Goal: Task Accomplishment & Management: Manage account settings

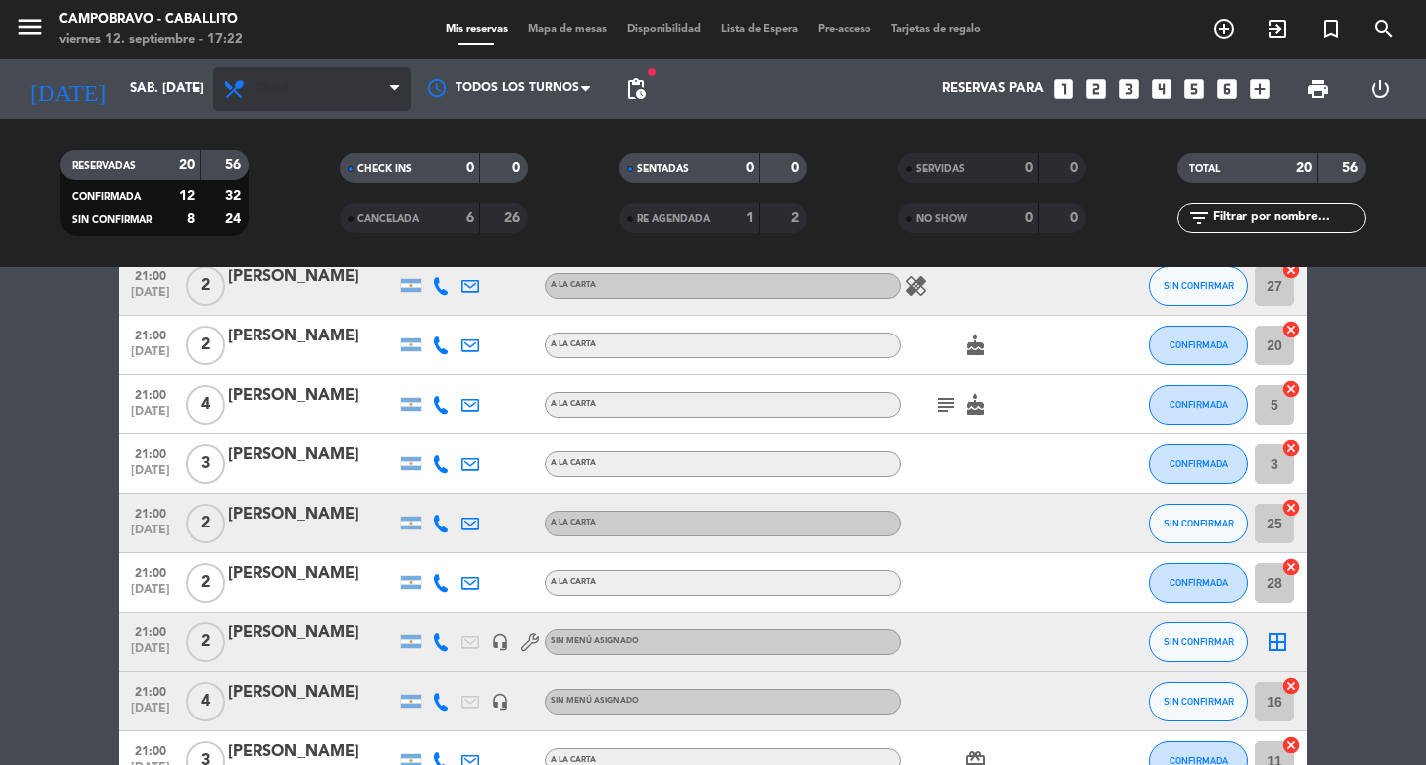
scroll to position [396, 0]
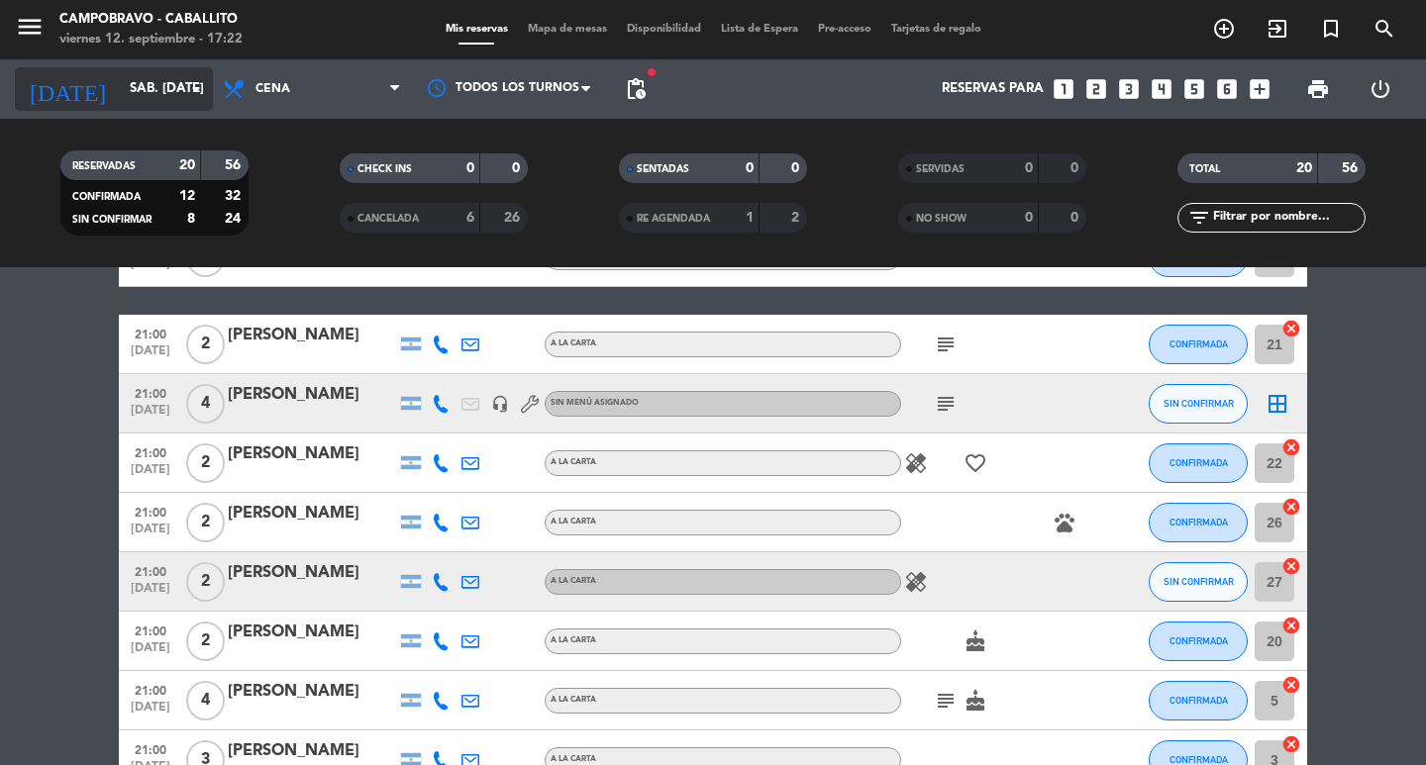
click at [125, 108] on div "[DATE] sáb. [DATE] arrow_drop_down" at bounding box center [114, 89] width 198 height 44
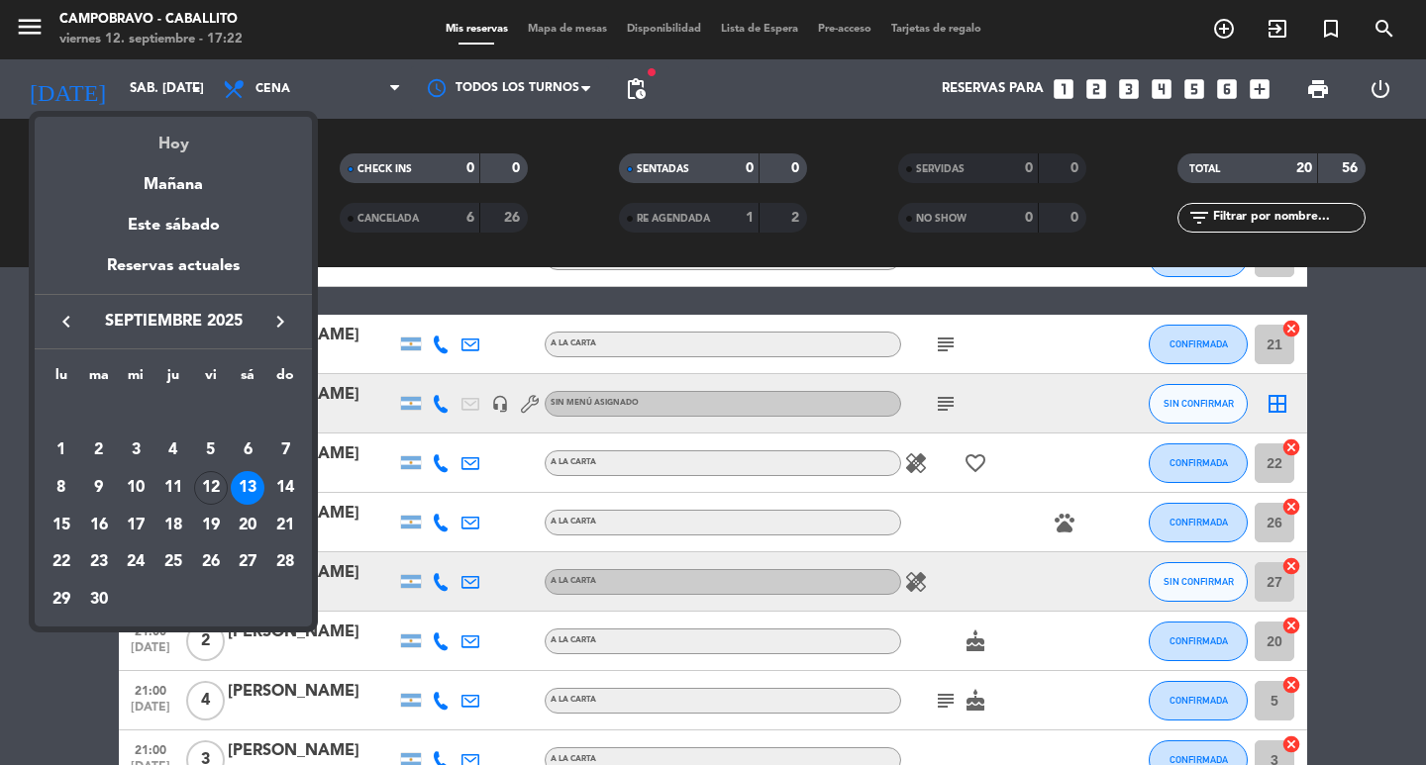
click at [197, 152] on div "Hoy" at bounding box center [173, 137] width 277 height 41
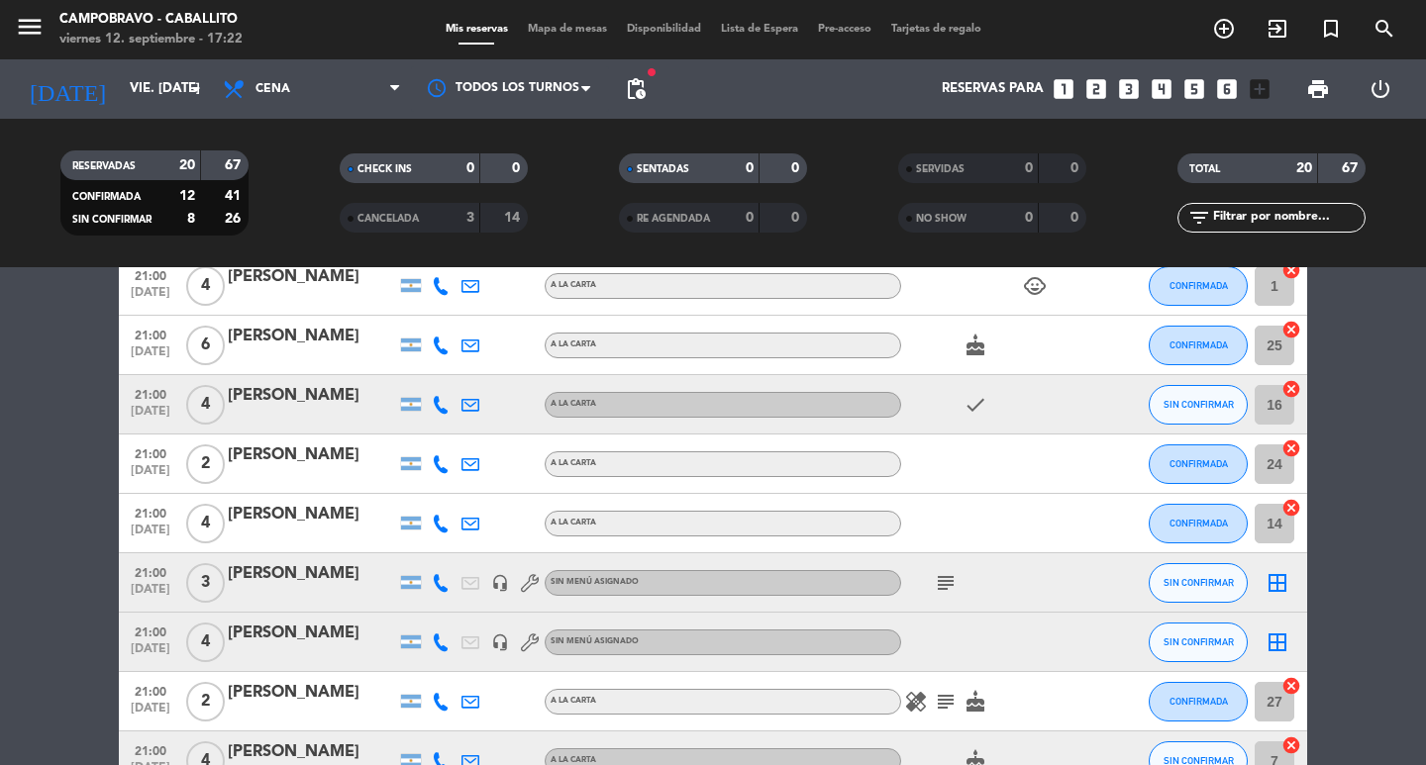
scroll to position [243, 0]
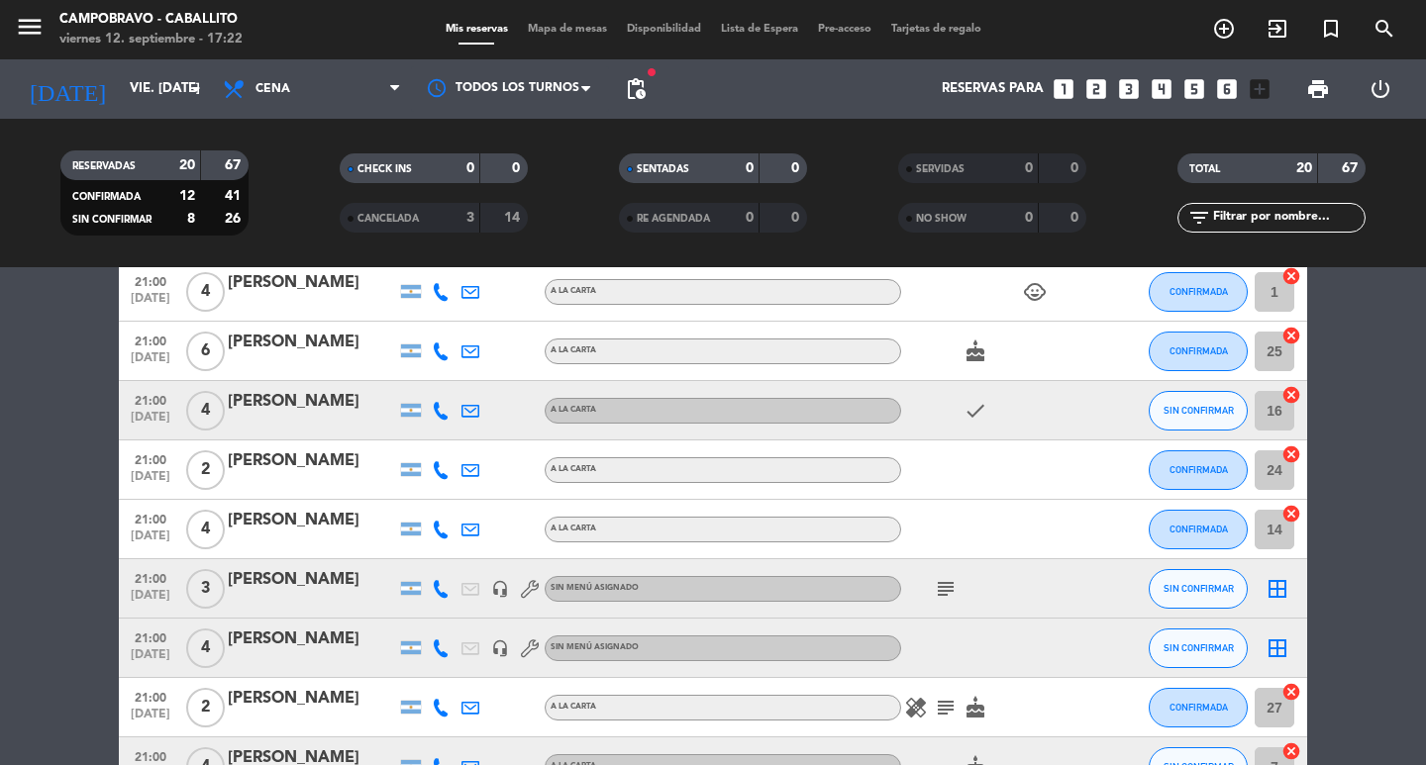
click at [937, 589] on icon "subject" at bounding box center [946, 589] width 24 height 24
click at [947, 589] on icon "subject" at bounding box center [946, 589] width 24 height 24
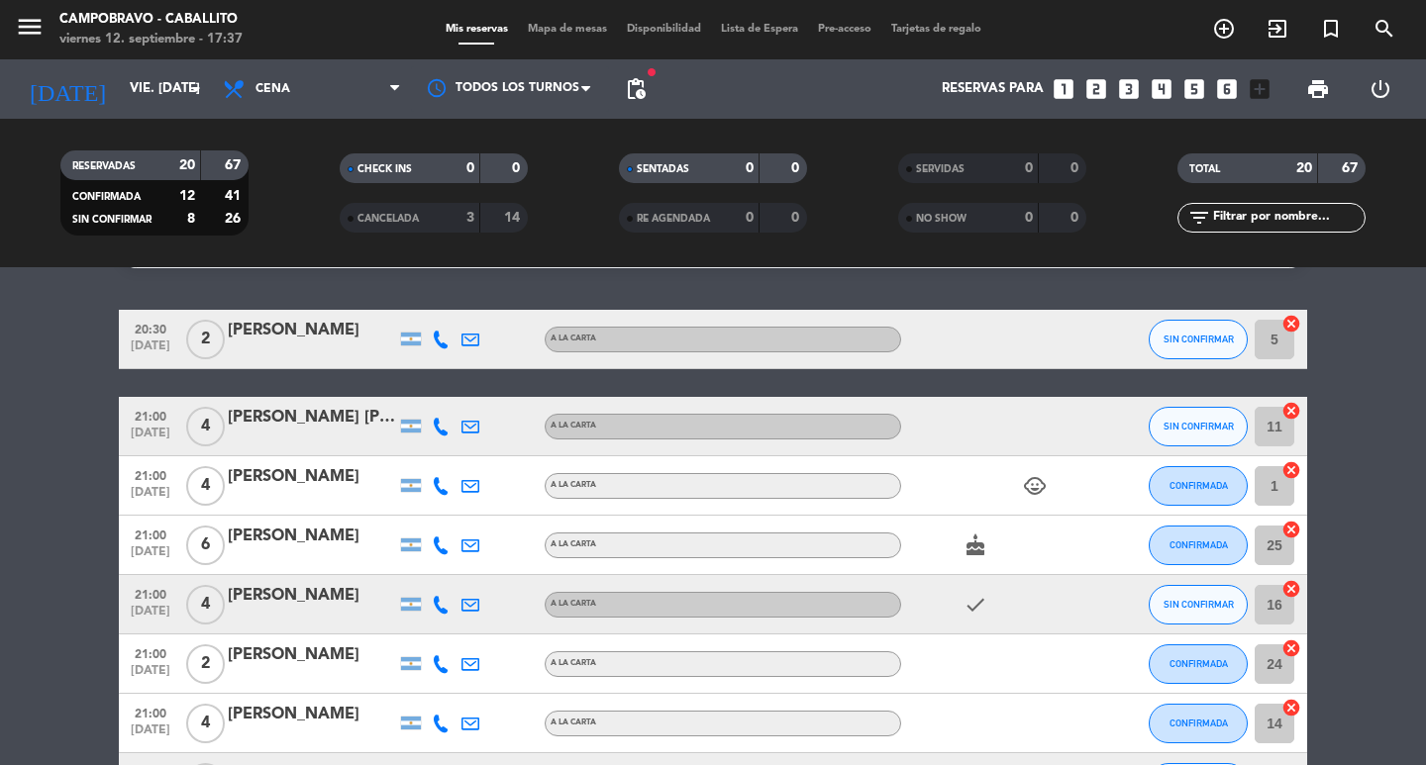
scroll to position [0, 0]
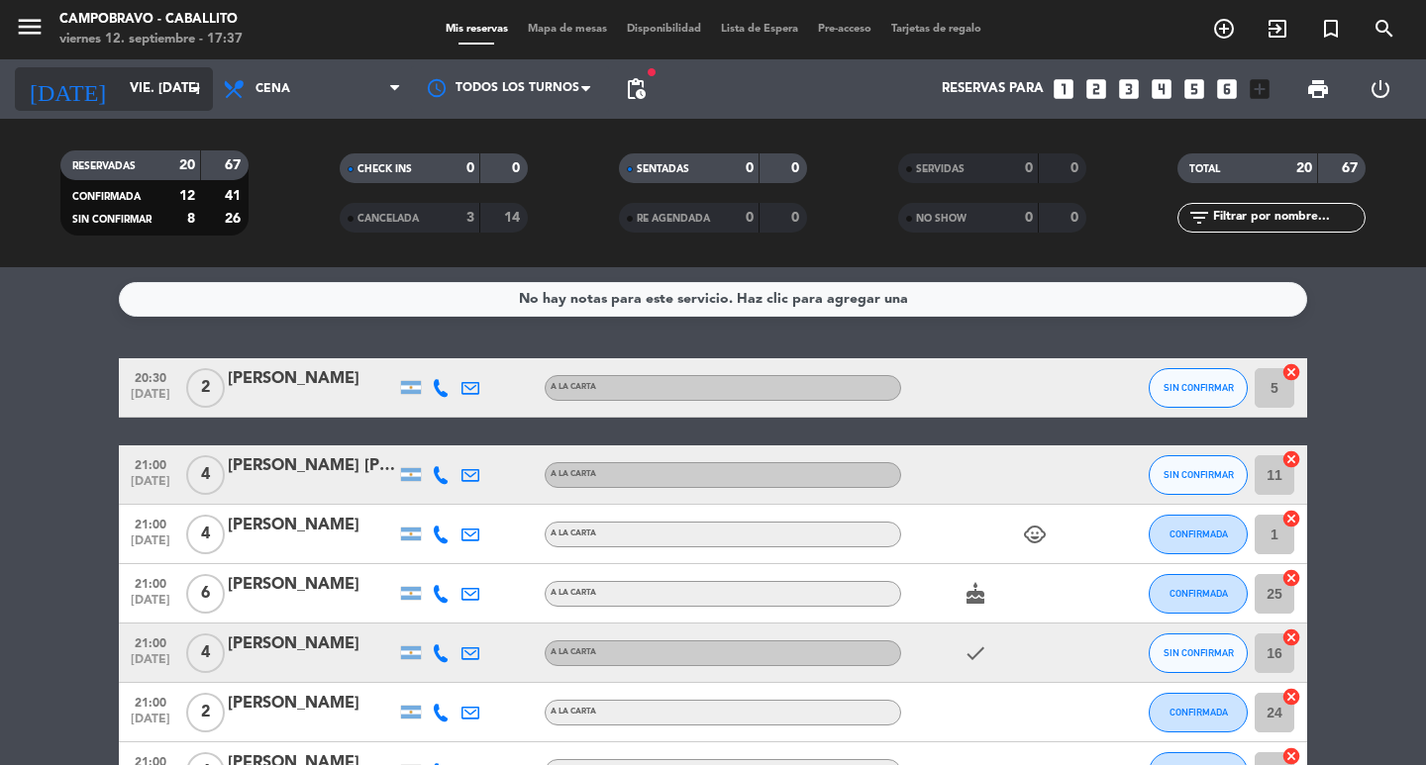
click at [166, 102] on input "vie. [DATE]" at bounding box center [207, 89] width 174 height 36
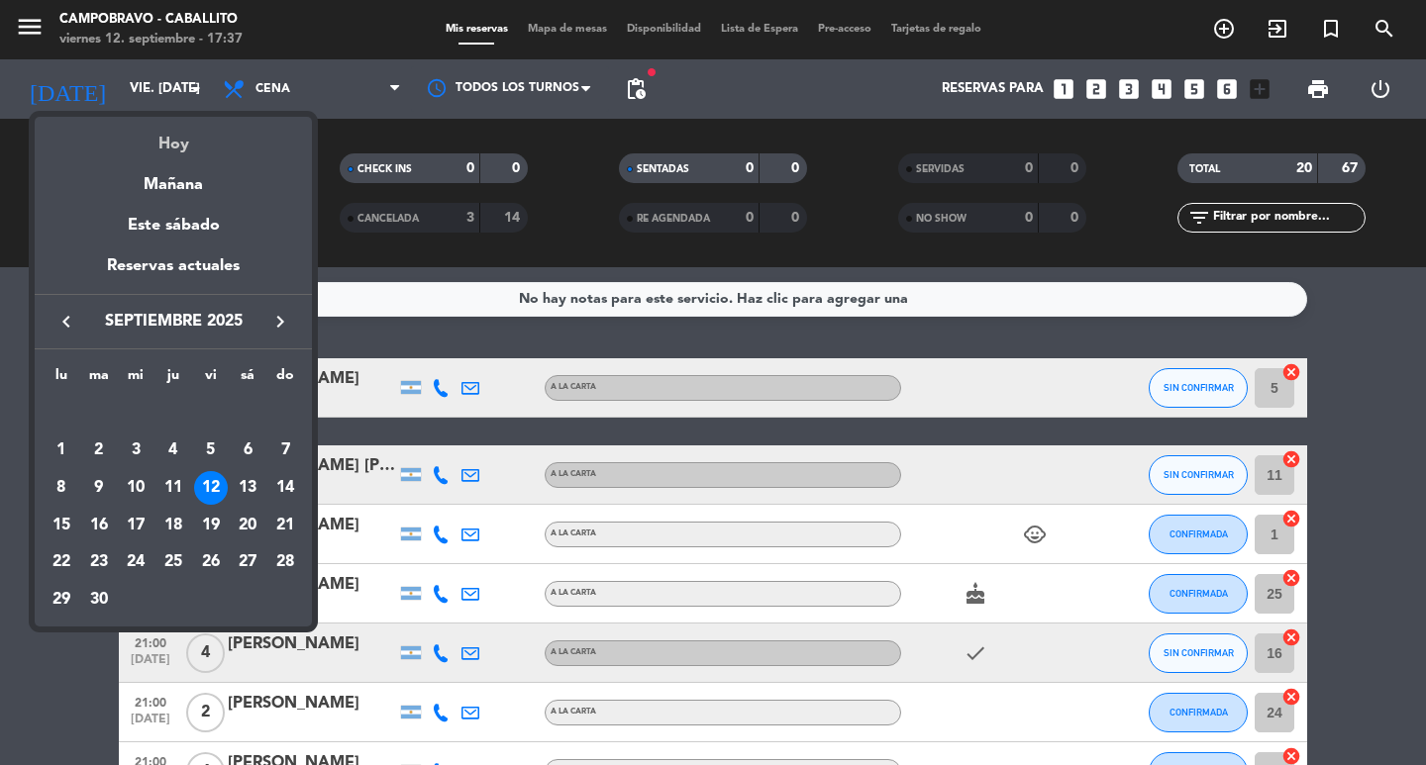
click at [150, 145] on div "Hoy" at bounding box center [173, 137] width 277 height 41
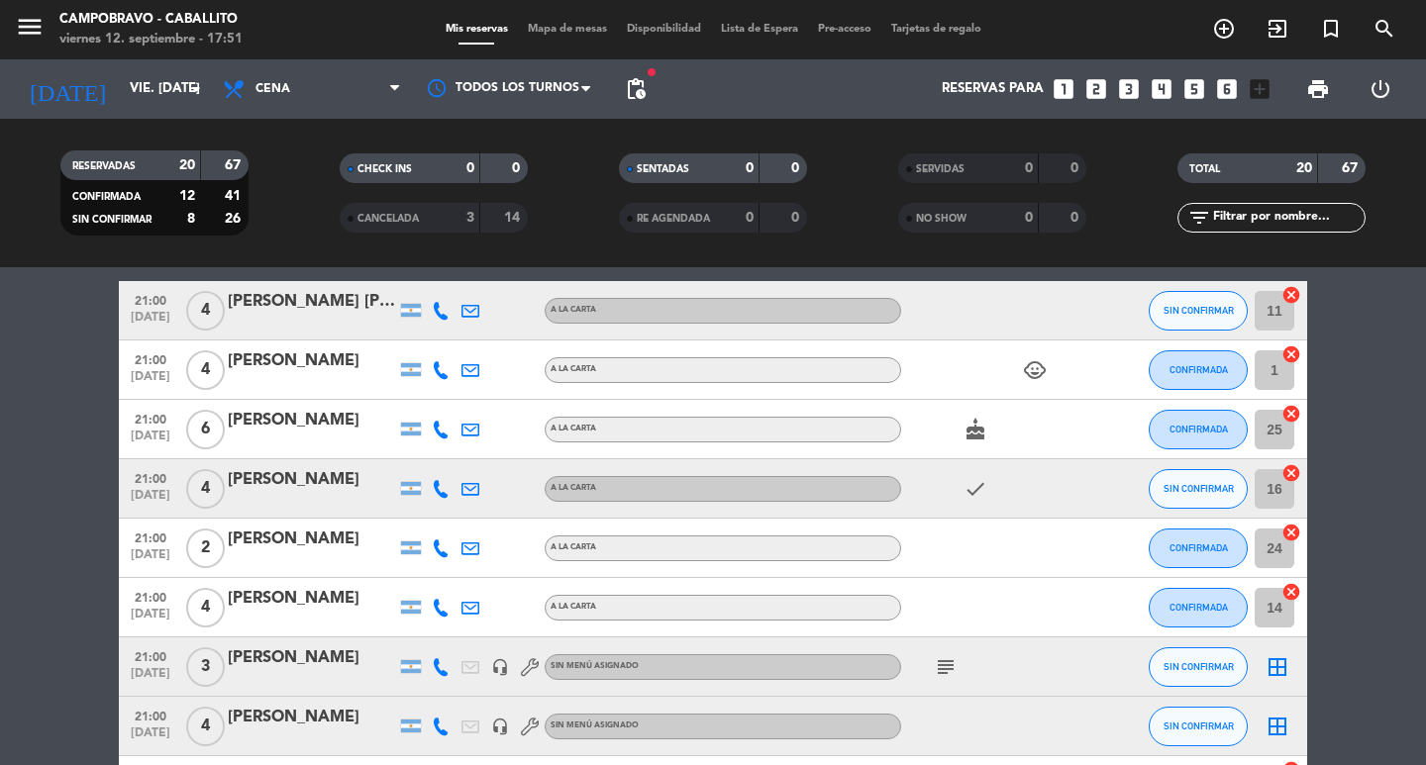
scroll to position [198, 0]
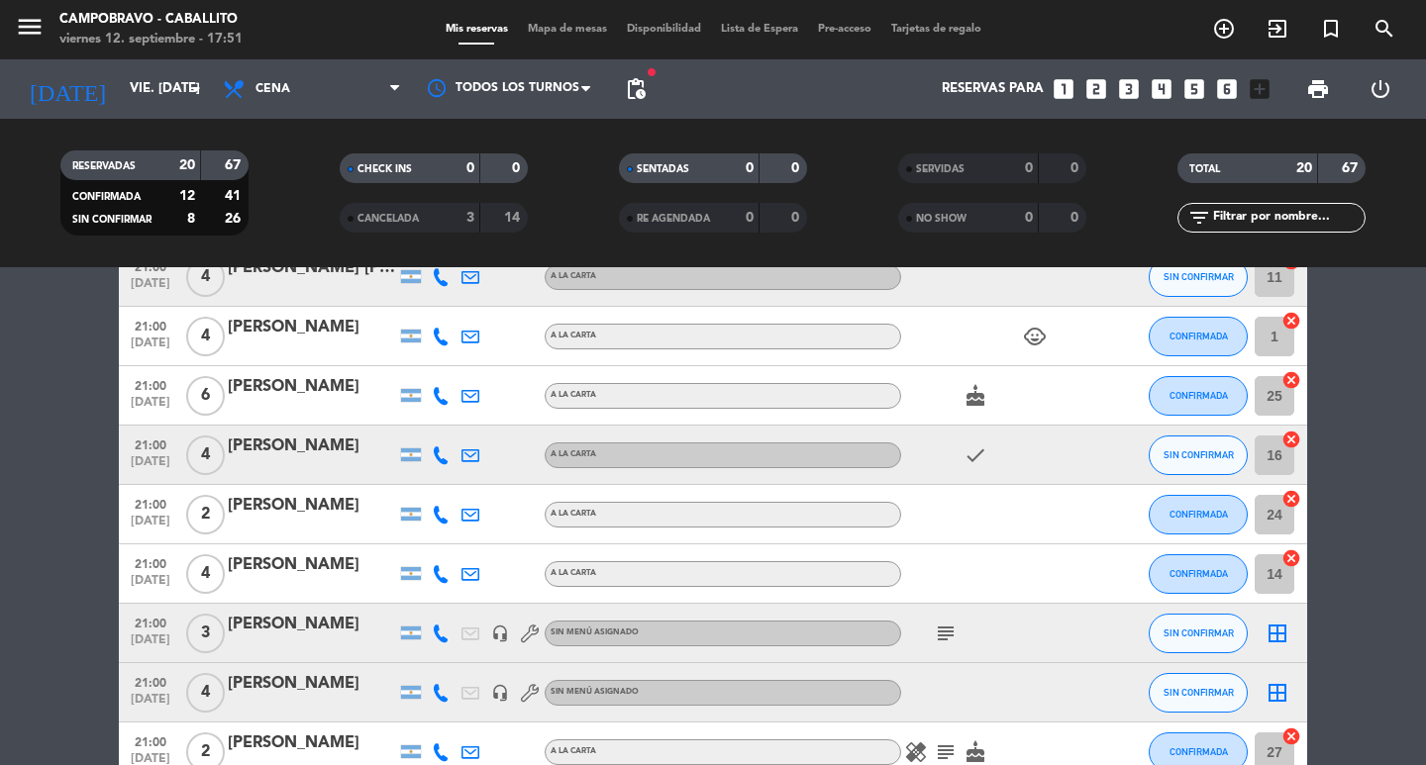
click at [307, 564] on div "[PERSON_NAME]" at bounding box center [312, 566] width 168 height 26
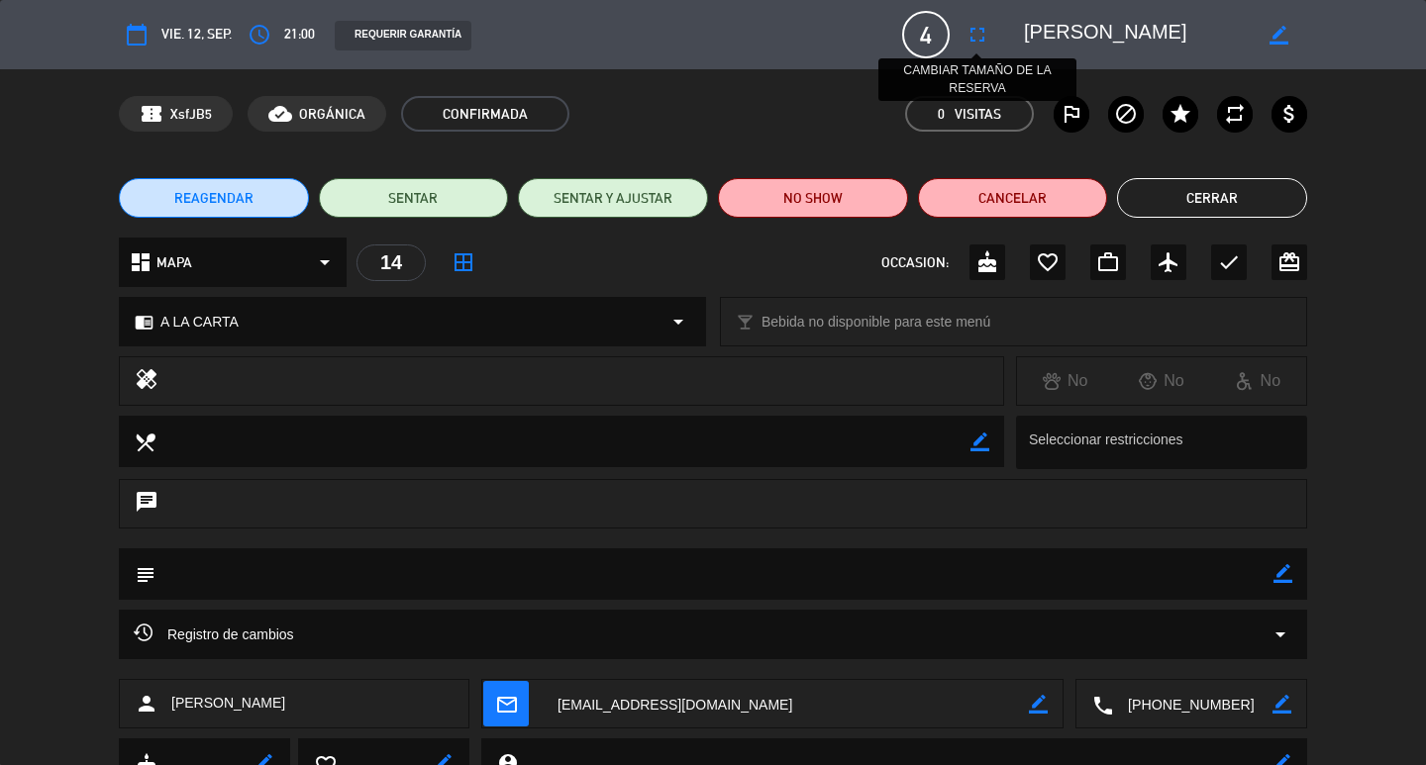
click at [972, 44] on icon "fullscreen" at bounding box center [978, 35] width 24 height 24
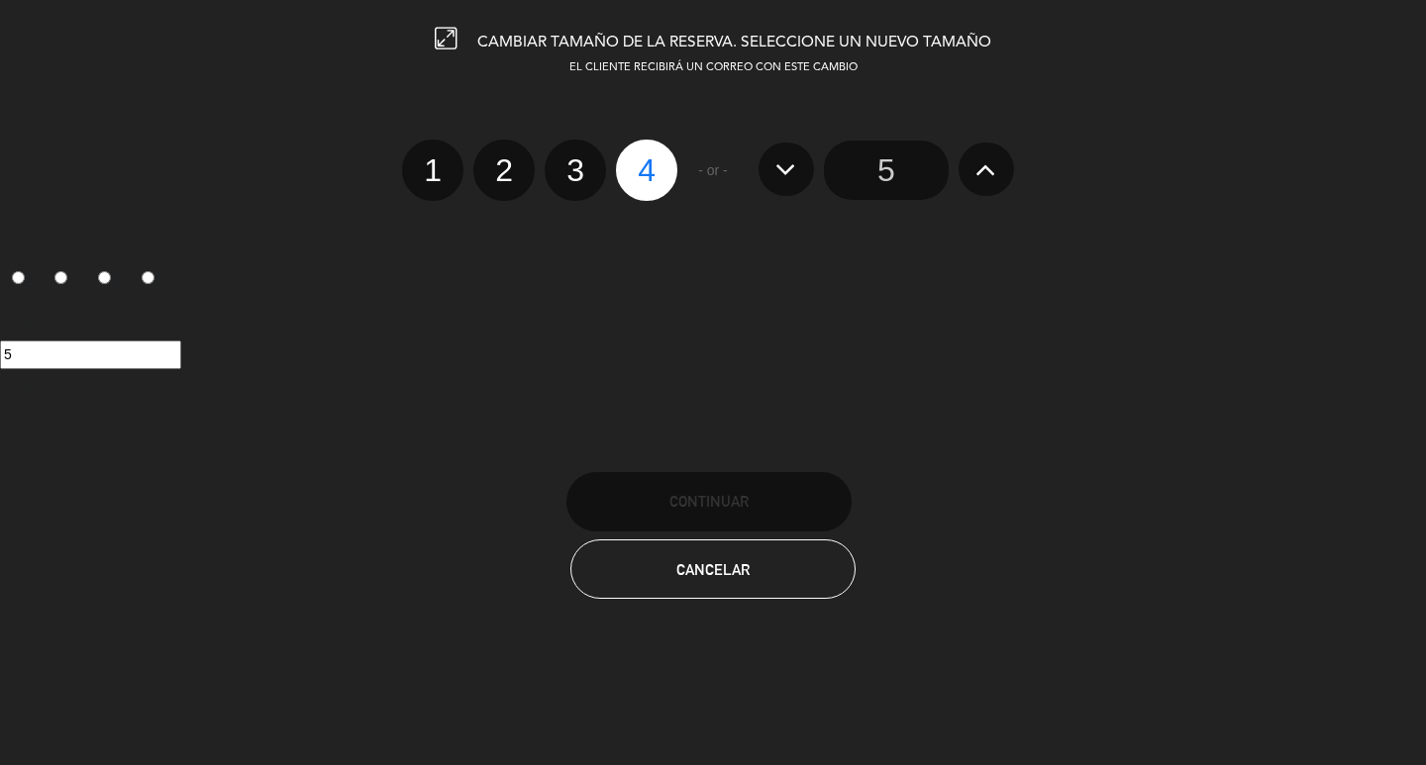
click at [899, 180] on input "5" at bounding box center [886, 170] width 125 height 59
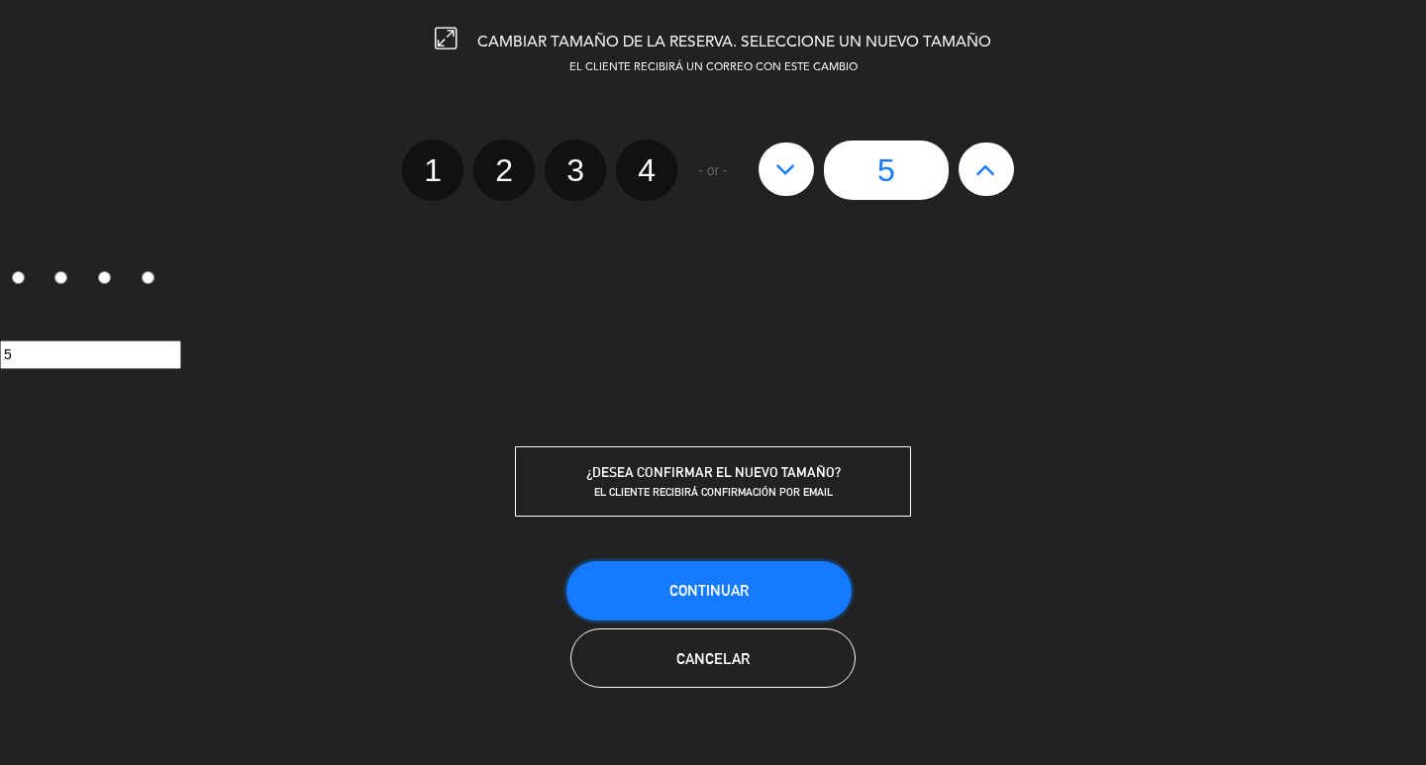
click at [777, 583] on button "Continuar" at bounding box center [708, 590] width 285 height 59
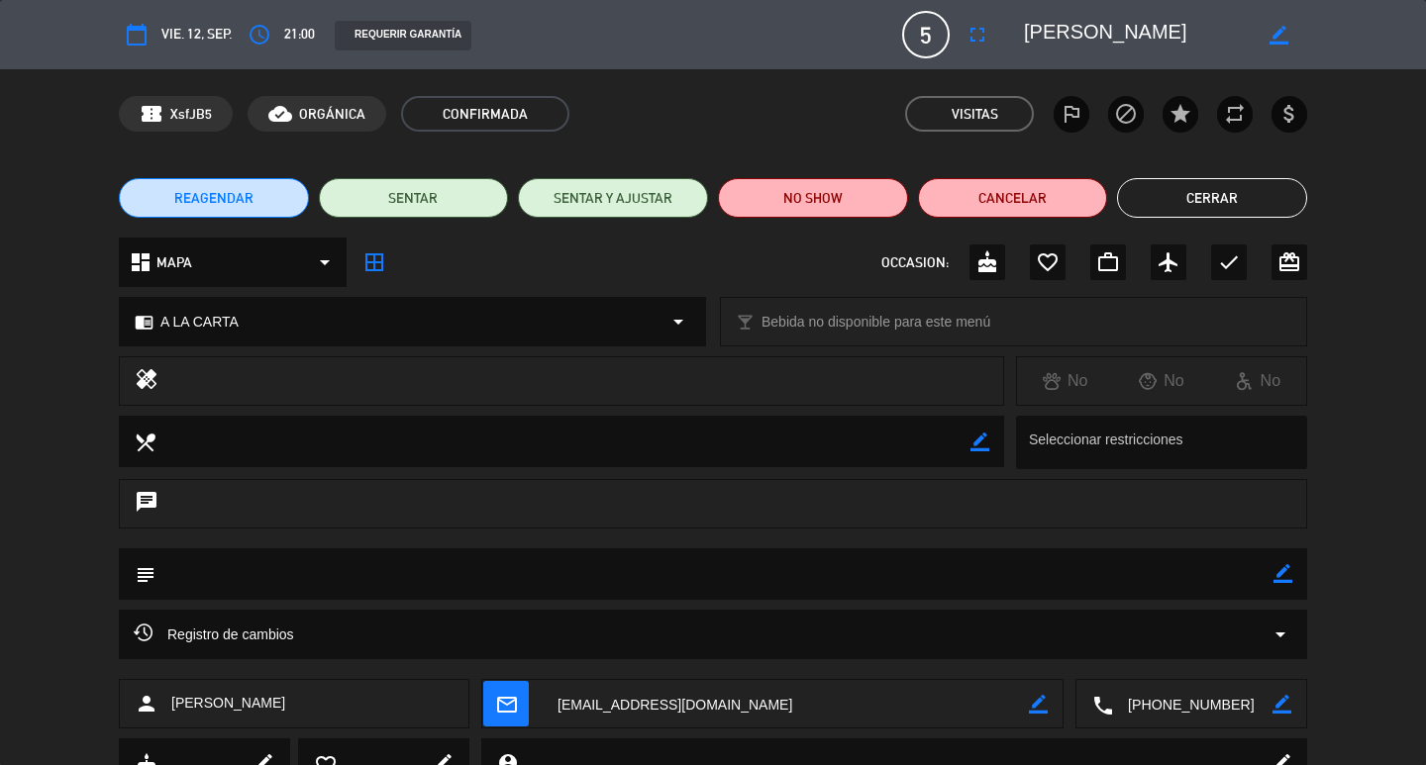
click at [1223, 195] on button "Cerrar" at bounding box center [1212, 198] width 190 height 40
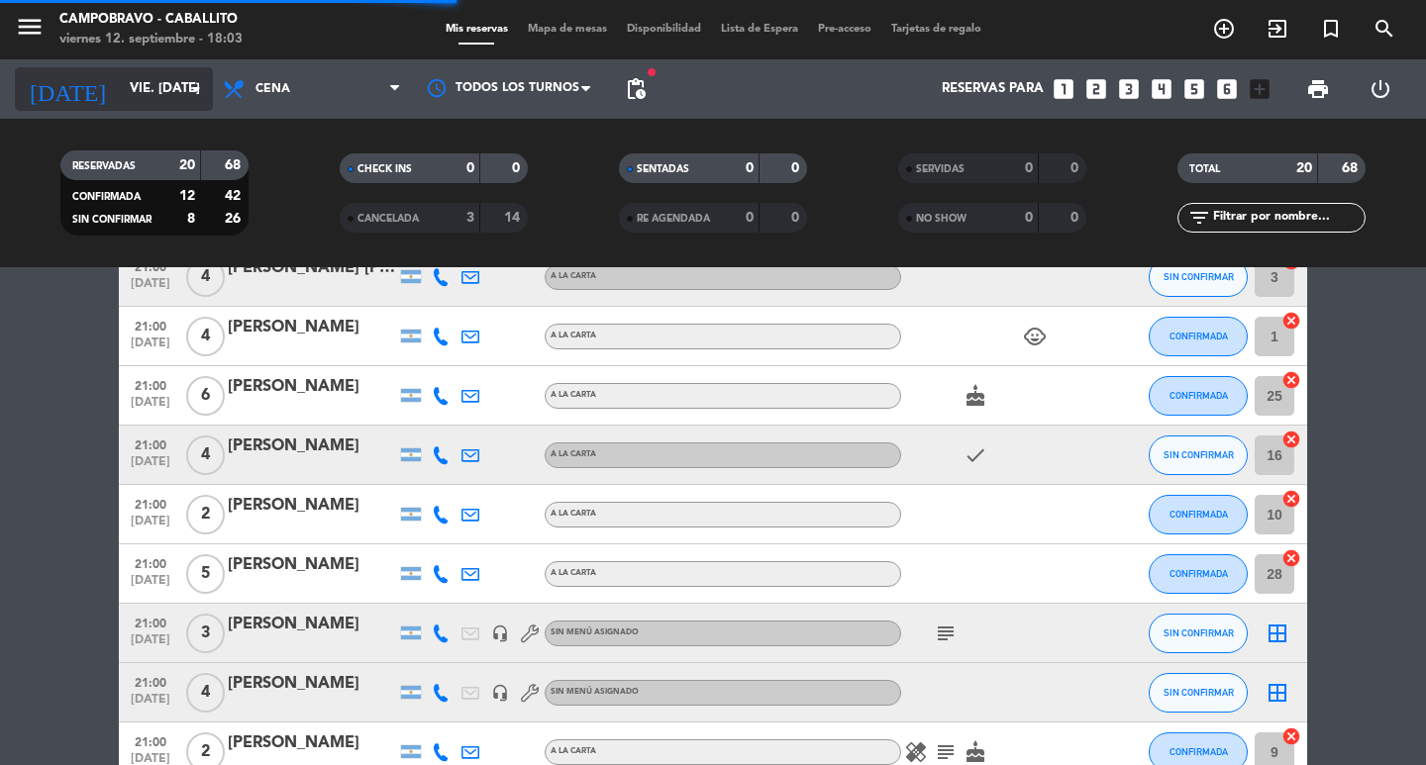
click at [152, 92] on input "vie. [DATE]" at bounding box center [207, 89] width 174 height 36
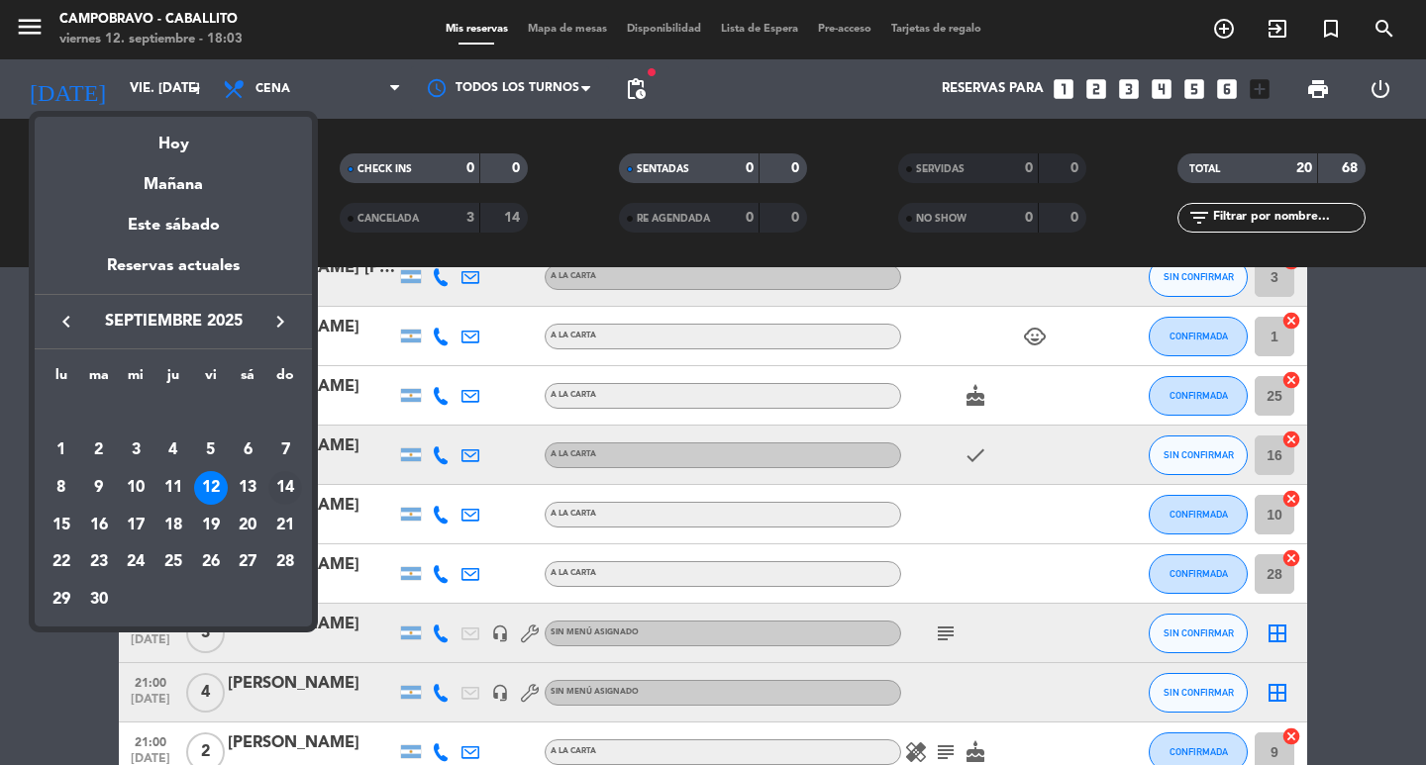
click at [292, 479] on div "14" at bounding box center [285, 488] width 34 height 34
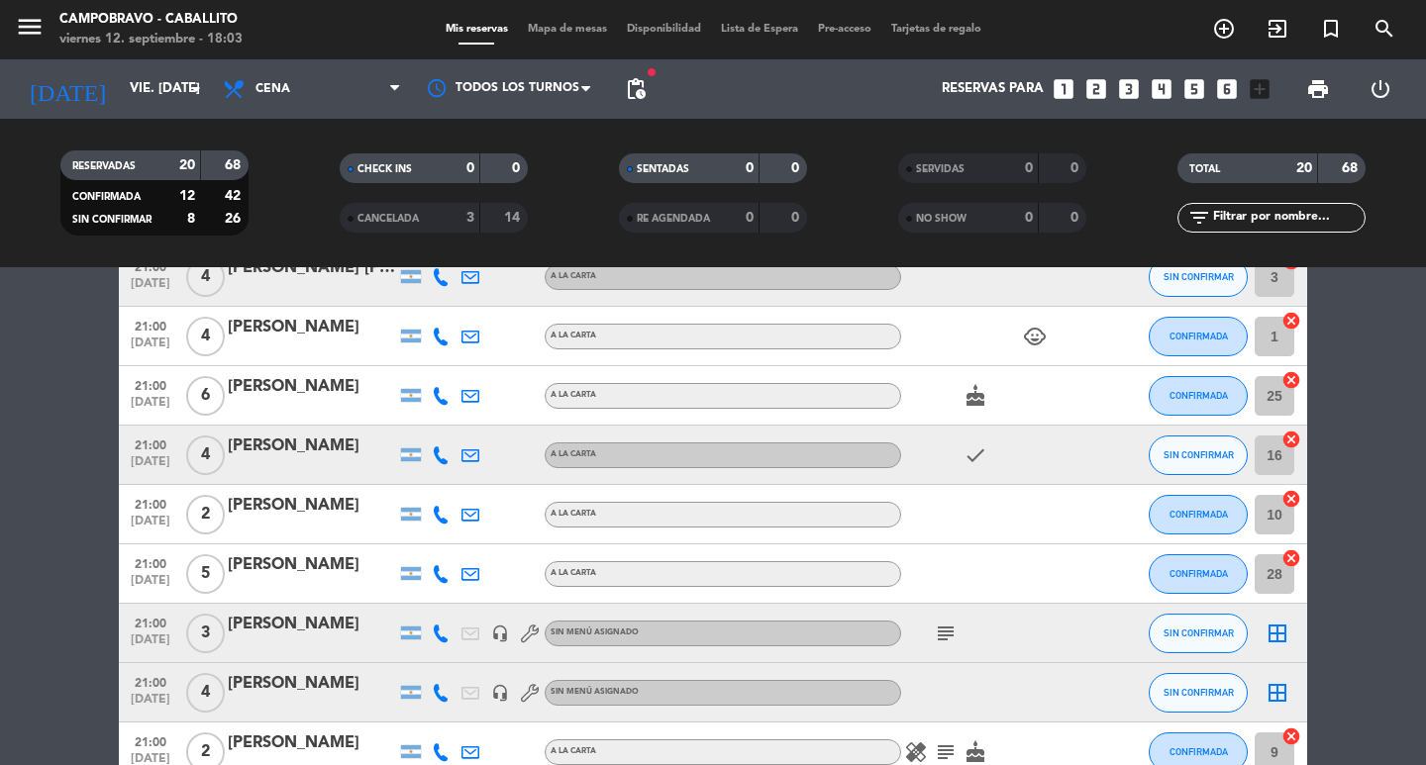
type input "dom. [DATE]"
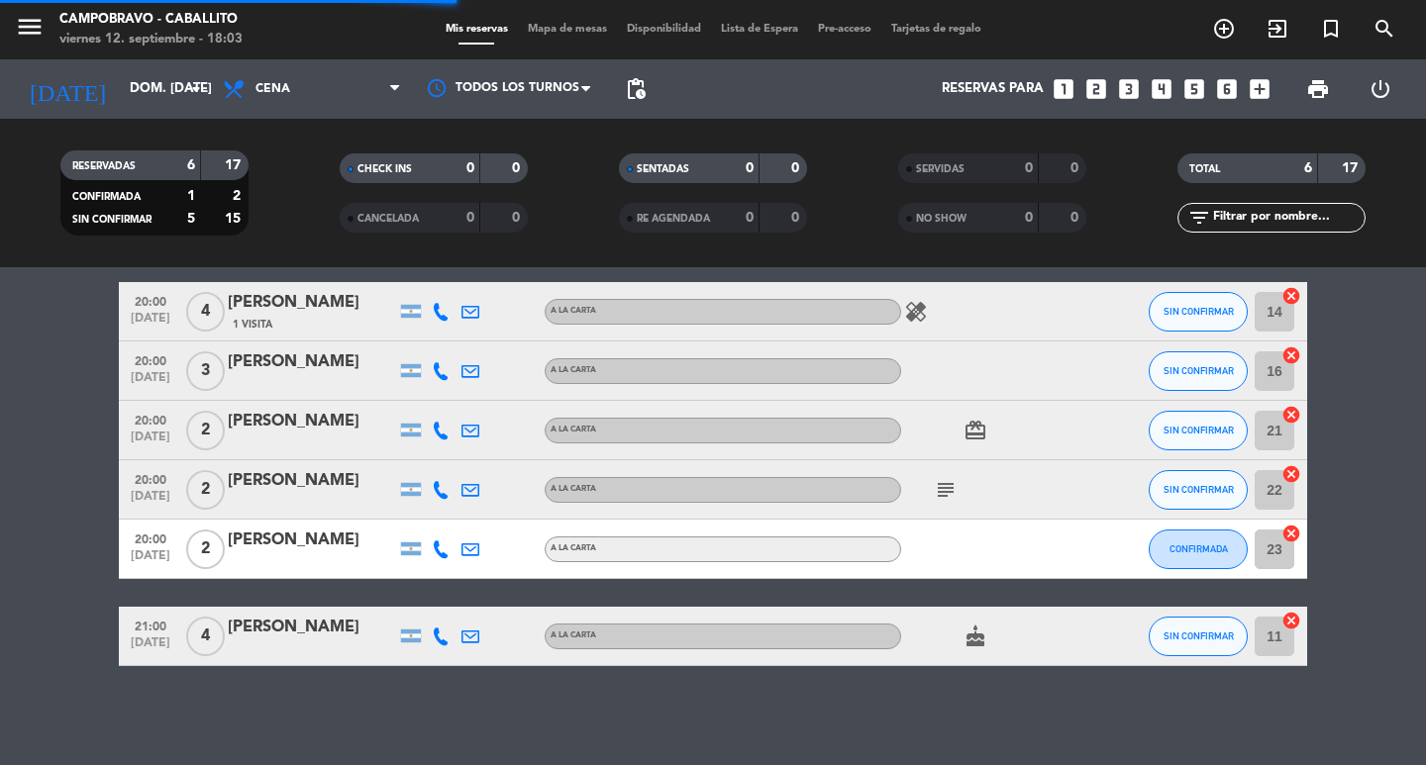
scroll to position [76, 0]
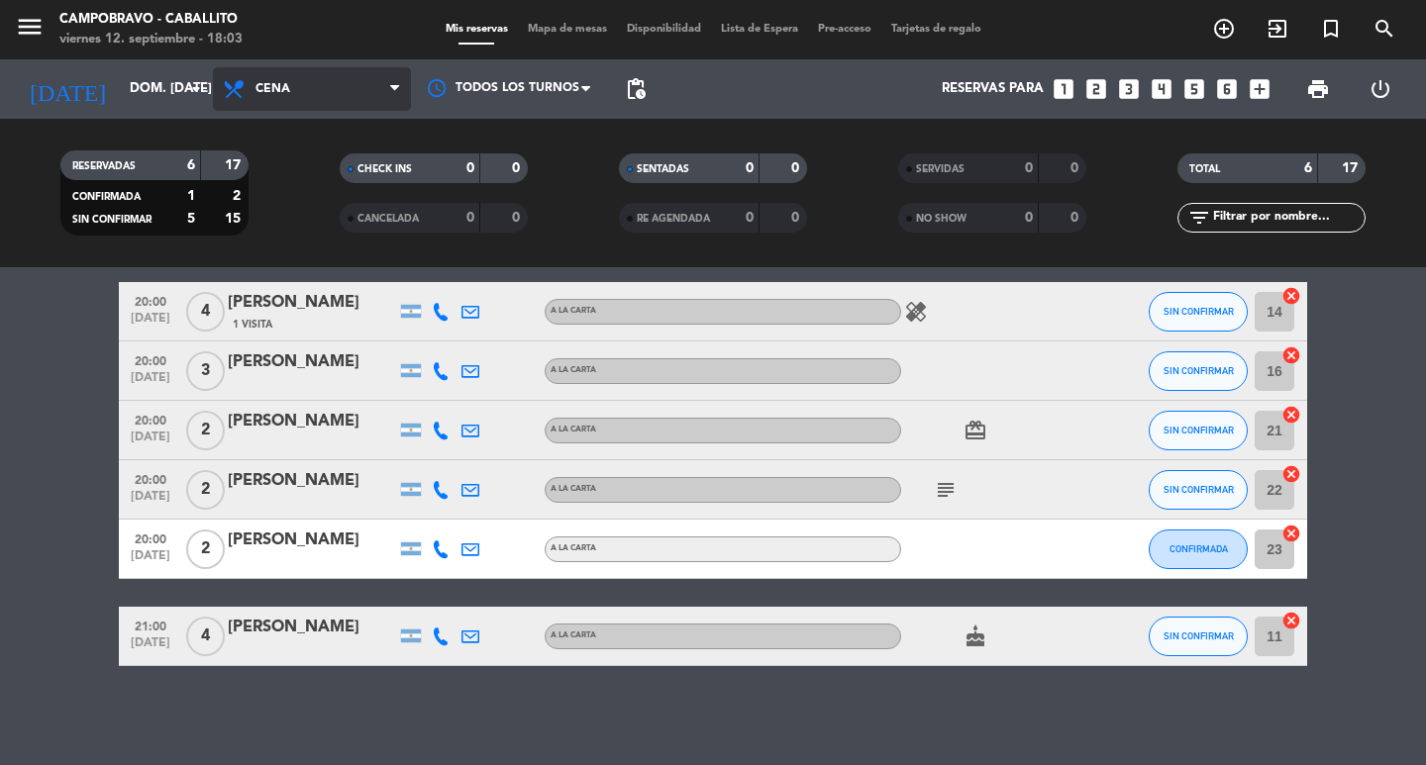
click at [303, 80] on span "Cena" at bounding box center [312, 89] width 198 height 44
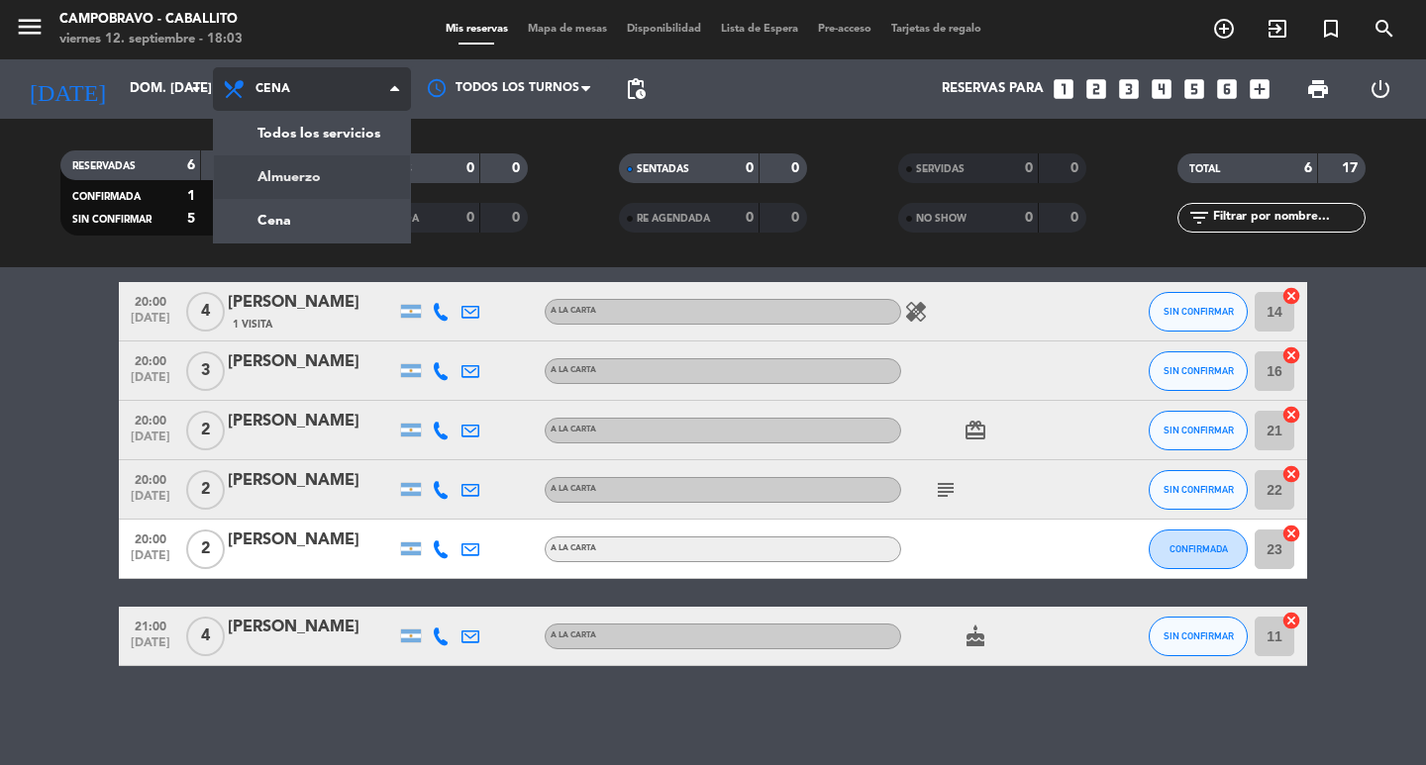
click at [324, 163] on div "menu Campobravo - caballito viernes 12. septiembre - 18:03 Mis reservas Mapa de…" at bounding box center [713, 133] width 1426 height 267
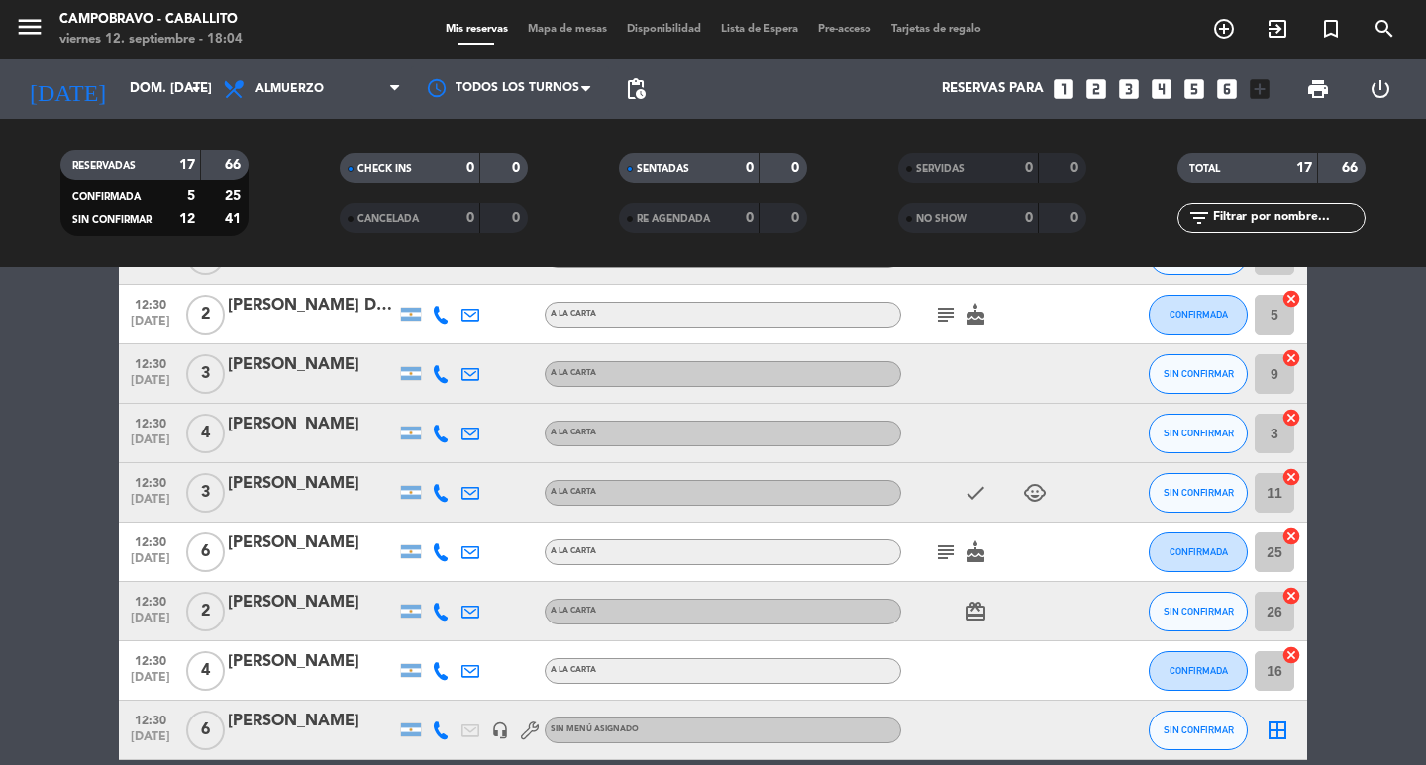
scroll to position [9, 0]
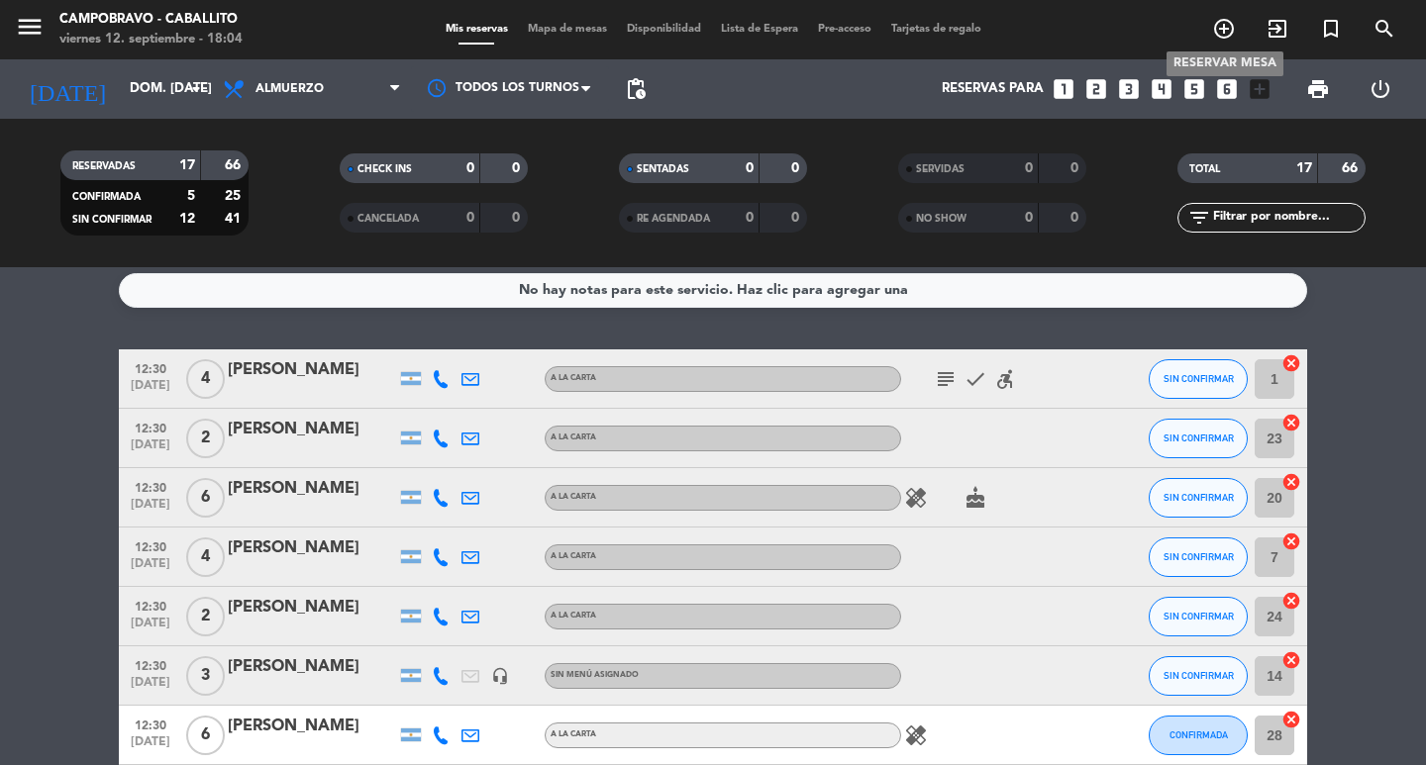
click at [1221, 26] on icon "add_circle_outline" at bounding box center [1224, 29] width 24 height 24
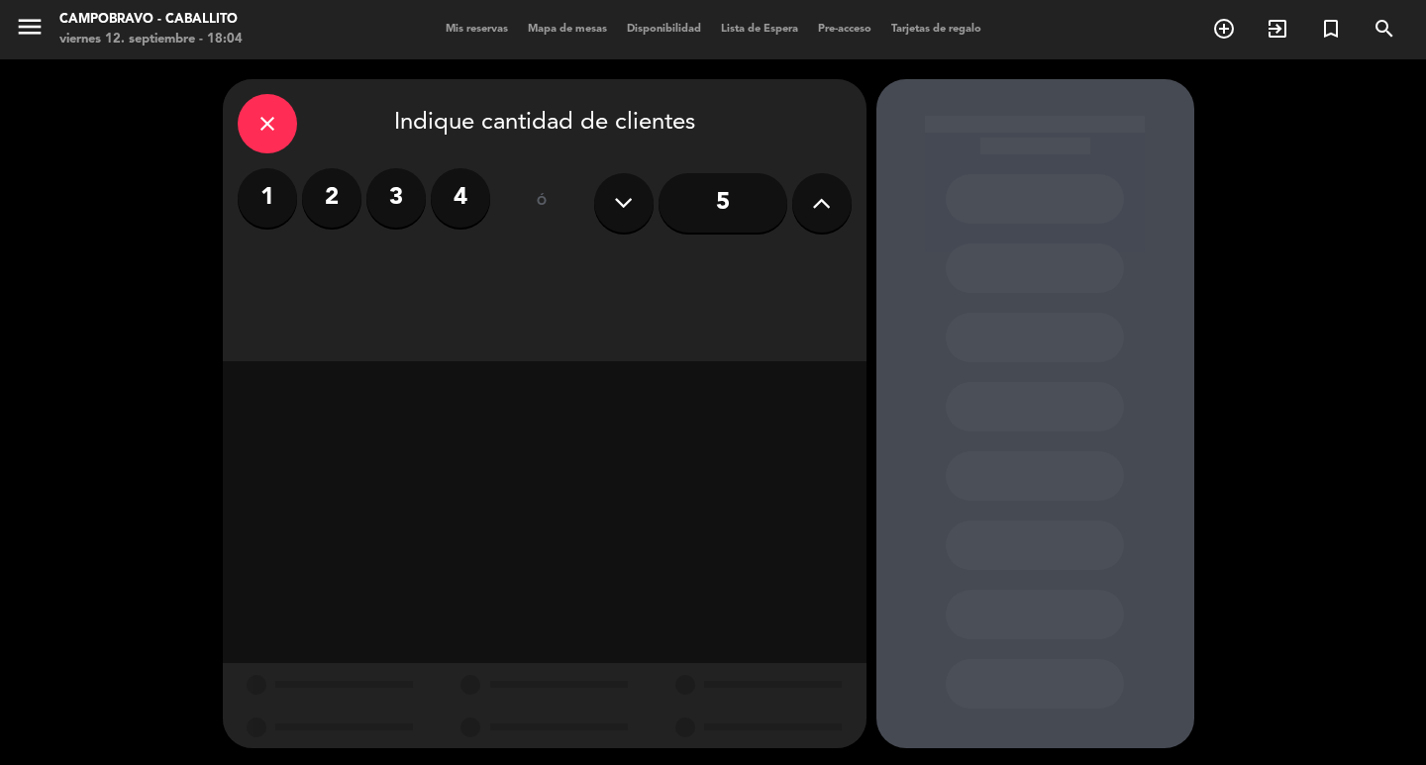
click at [332, 190] on label "2" at bounding box center [331, 197] width 59 height 59
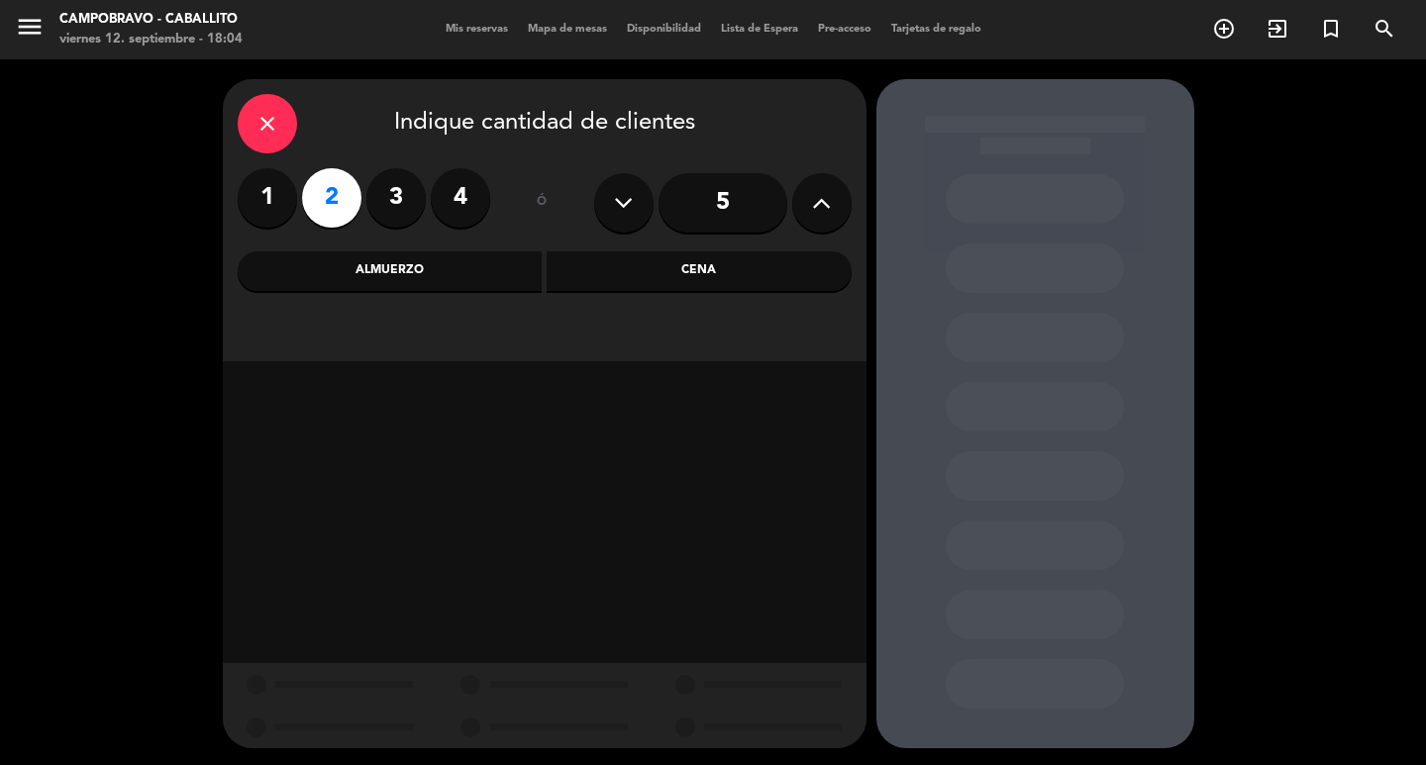
click at [489, 267] on div "Almuerzo" at bounding box center [390, 272] width 305 height 40
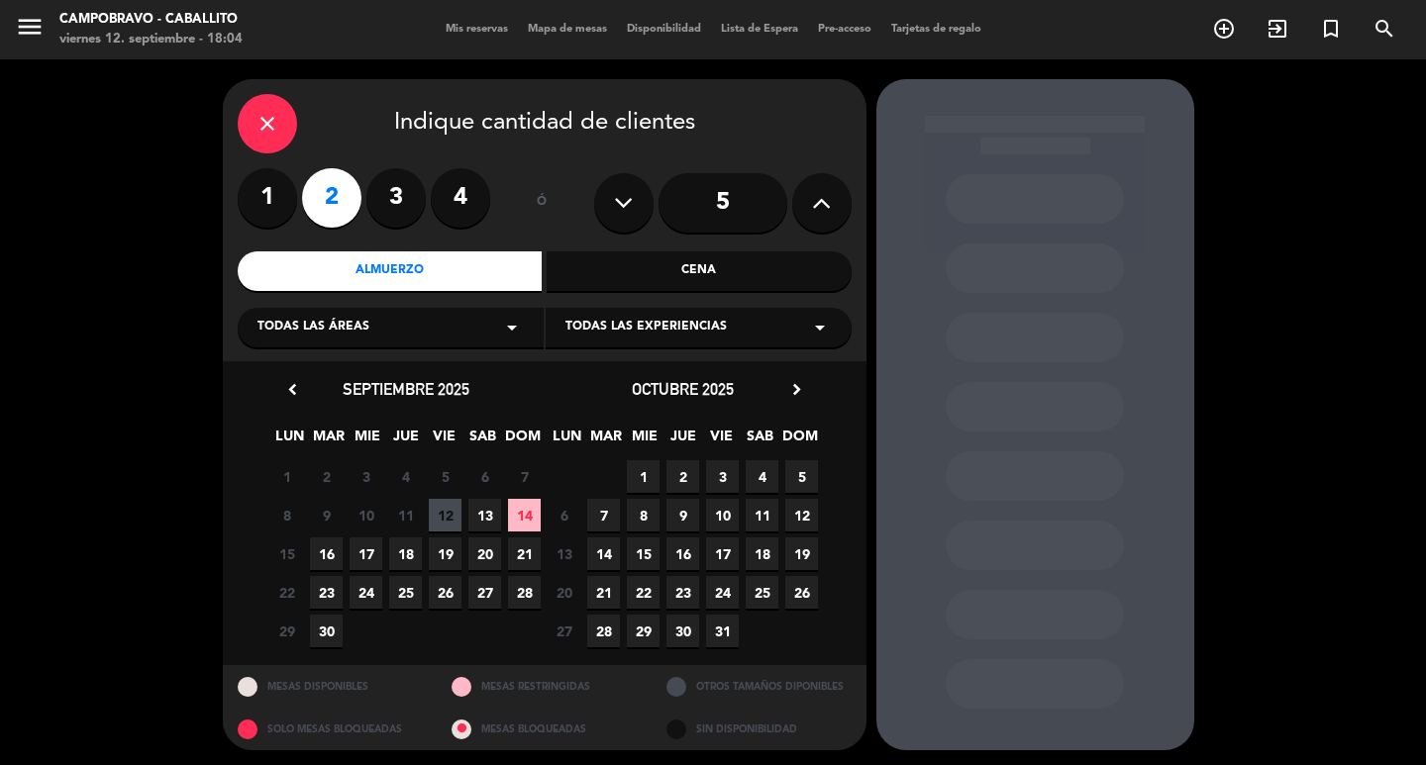
click at [534, 505] on span "14" at bounding box center [524, 515] width 33 height 33
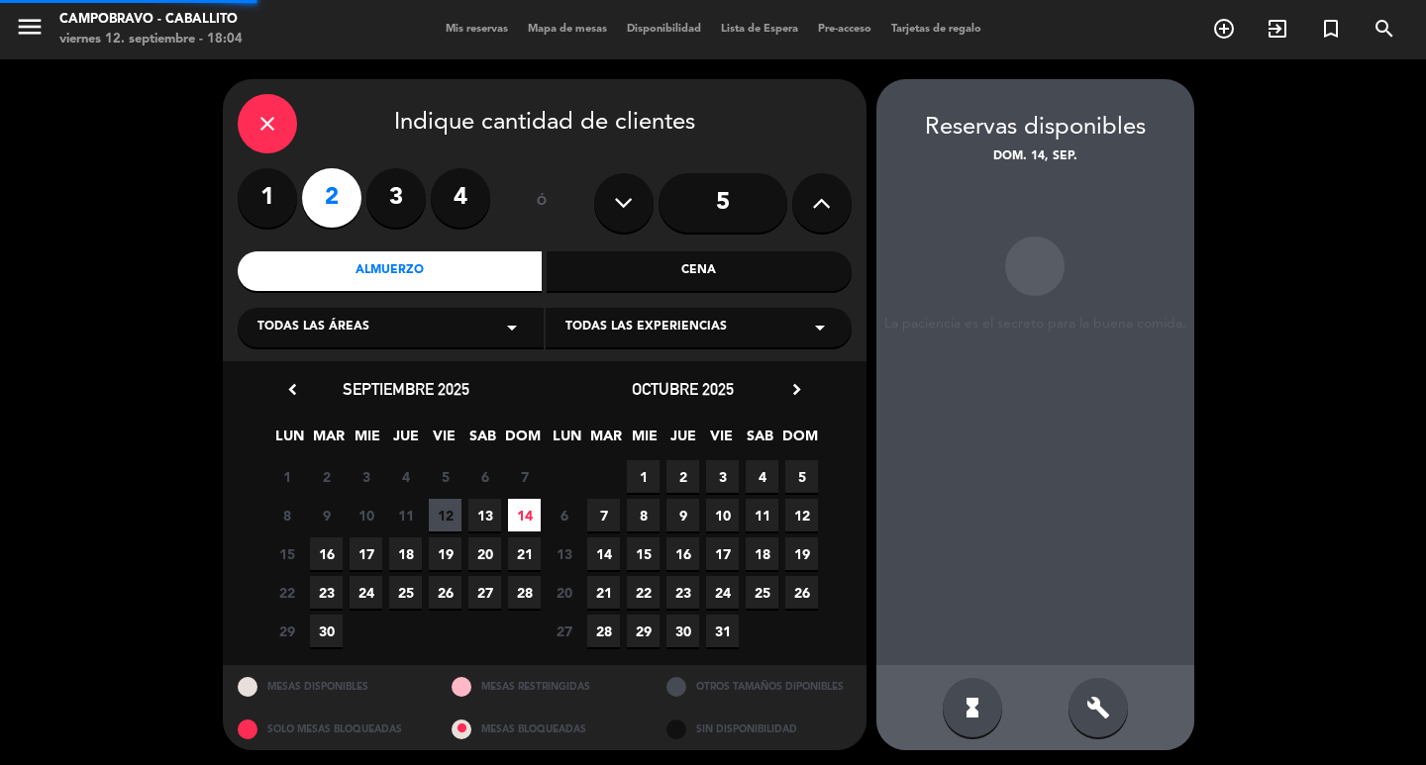
scroll to position [4, 0]
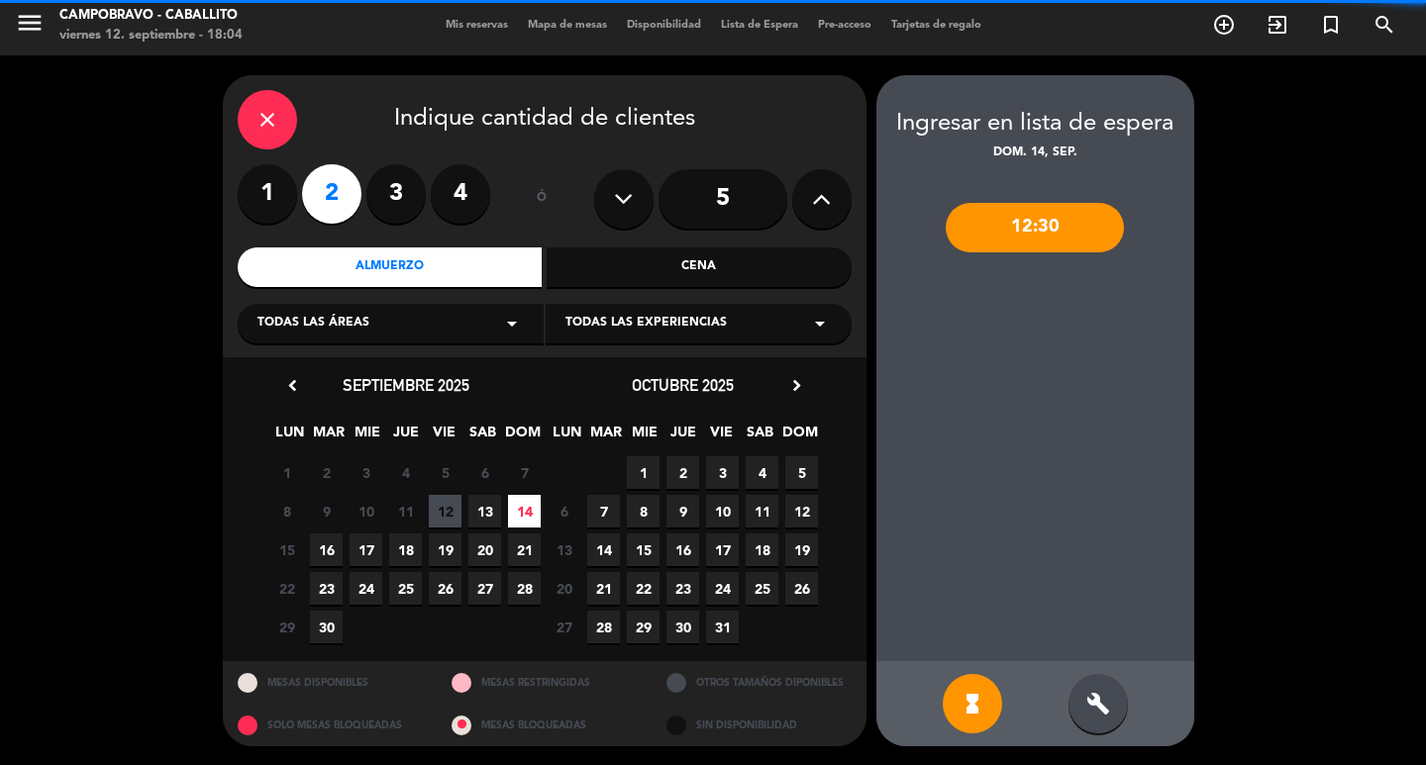
click at [1116, 698] on div "build" at bounding box center [1097, 703] width 59 height 59
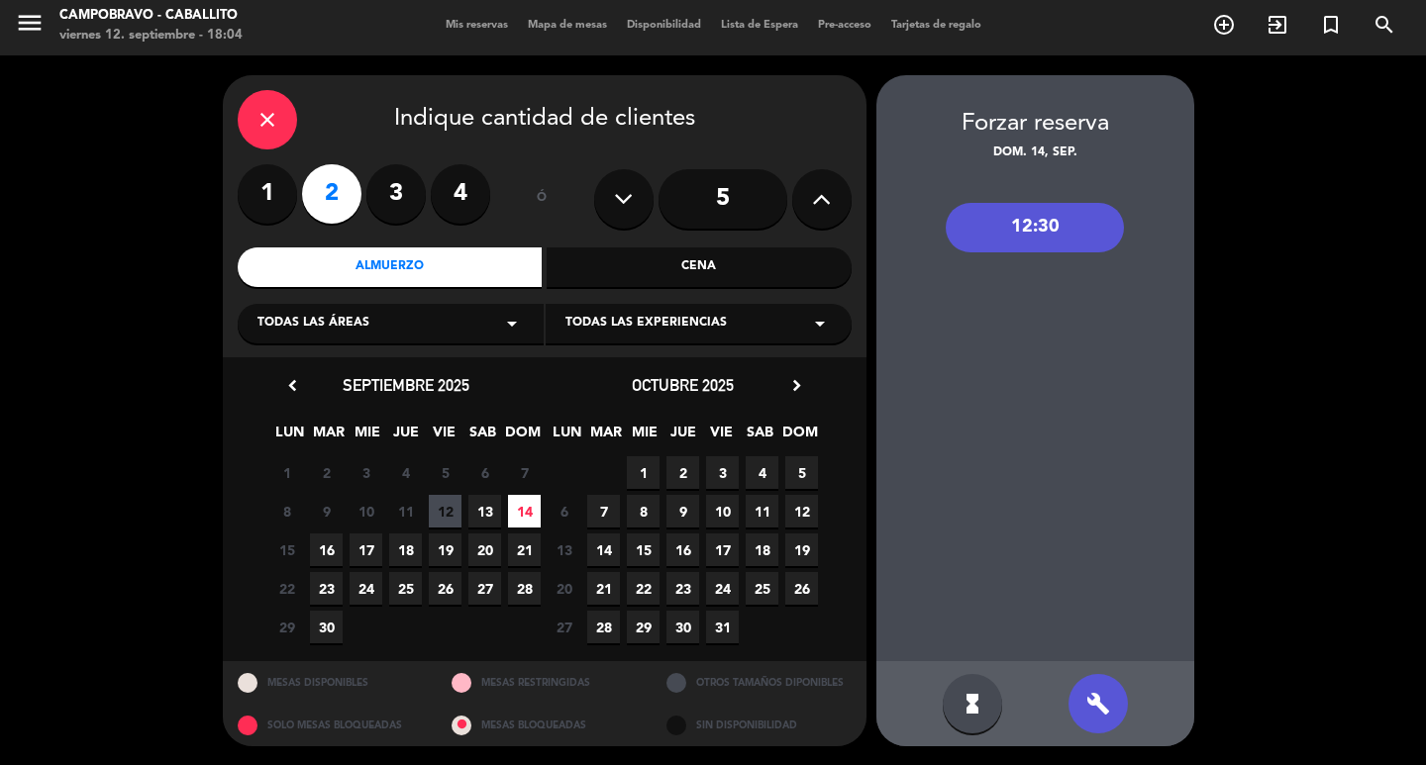
click at [1052, 219] on div "12:30" at bounding box center [1035, 228] width 178 height 50
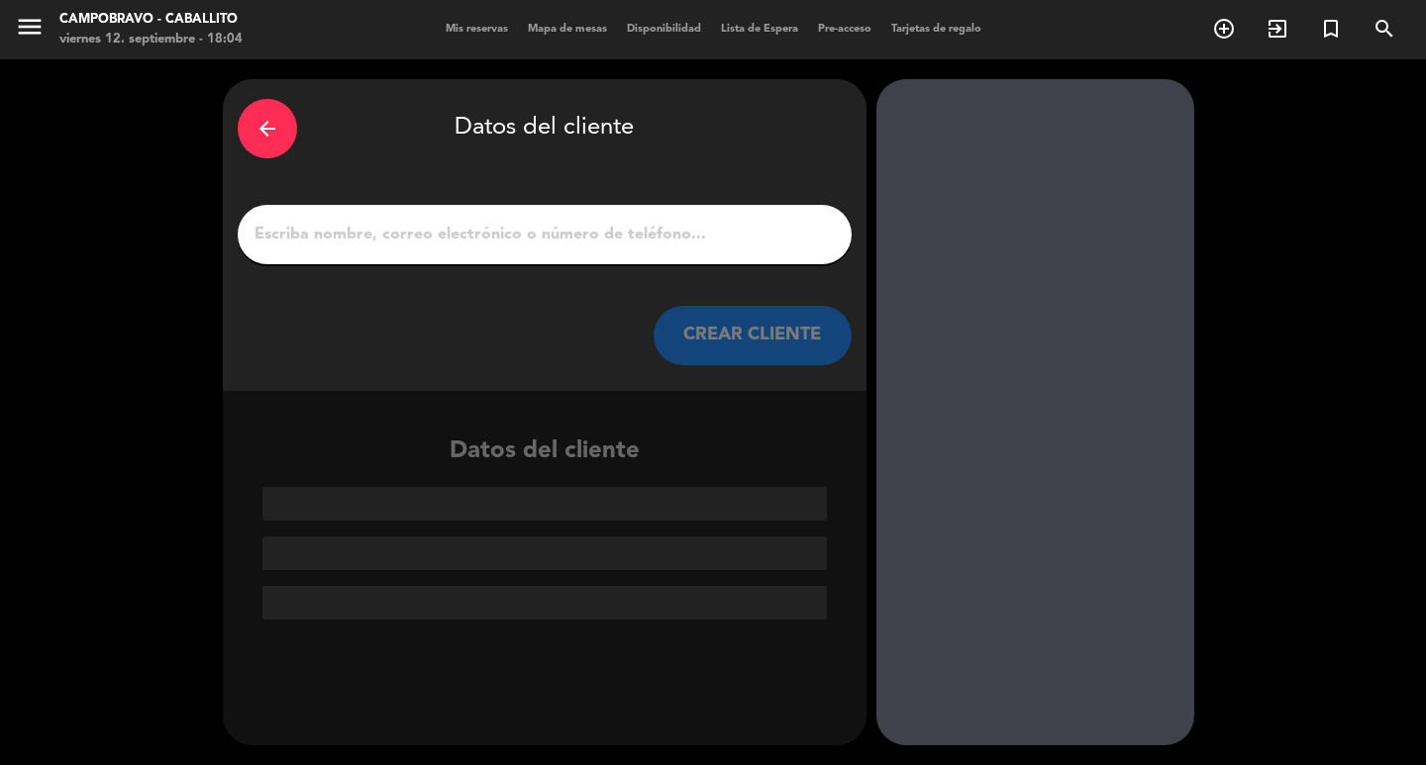
click at [521, 238] on input "1" at bounding box center [545, 235] width 584 height 28
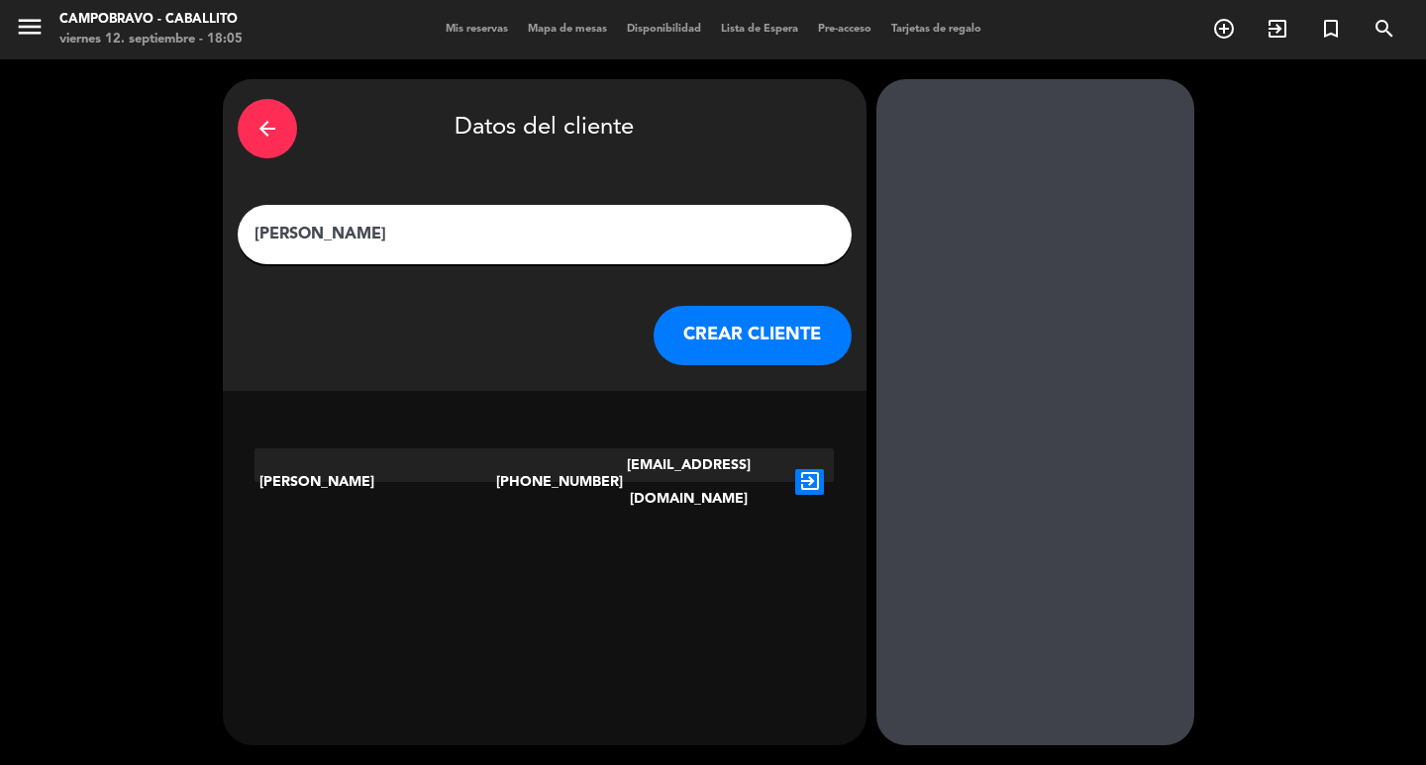
type input "[PERSON_NAME]"
click at [802, 469] on icon "exit_to_app" at bounding box center [809, 482] width 29 height 26
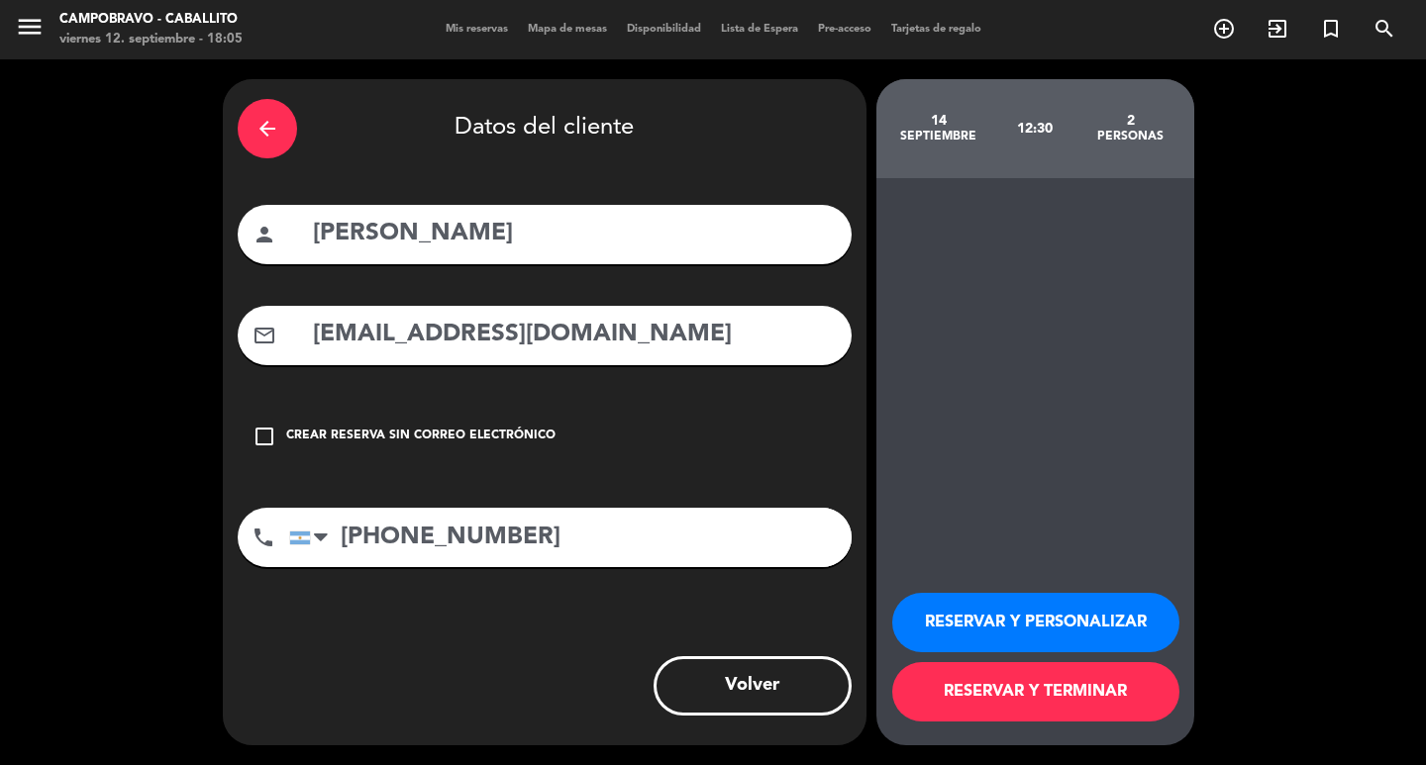
click at [1021, 695] on button "RESERVAR Y TERMINAR" at bounding box center [1035, 691] width 287 height 59
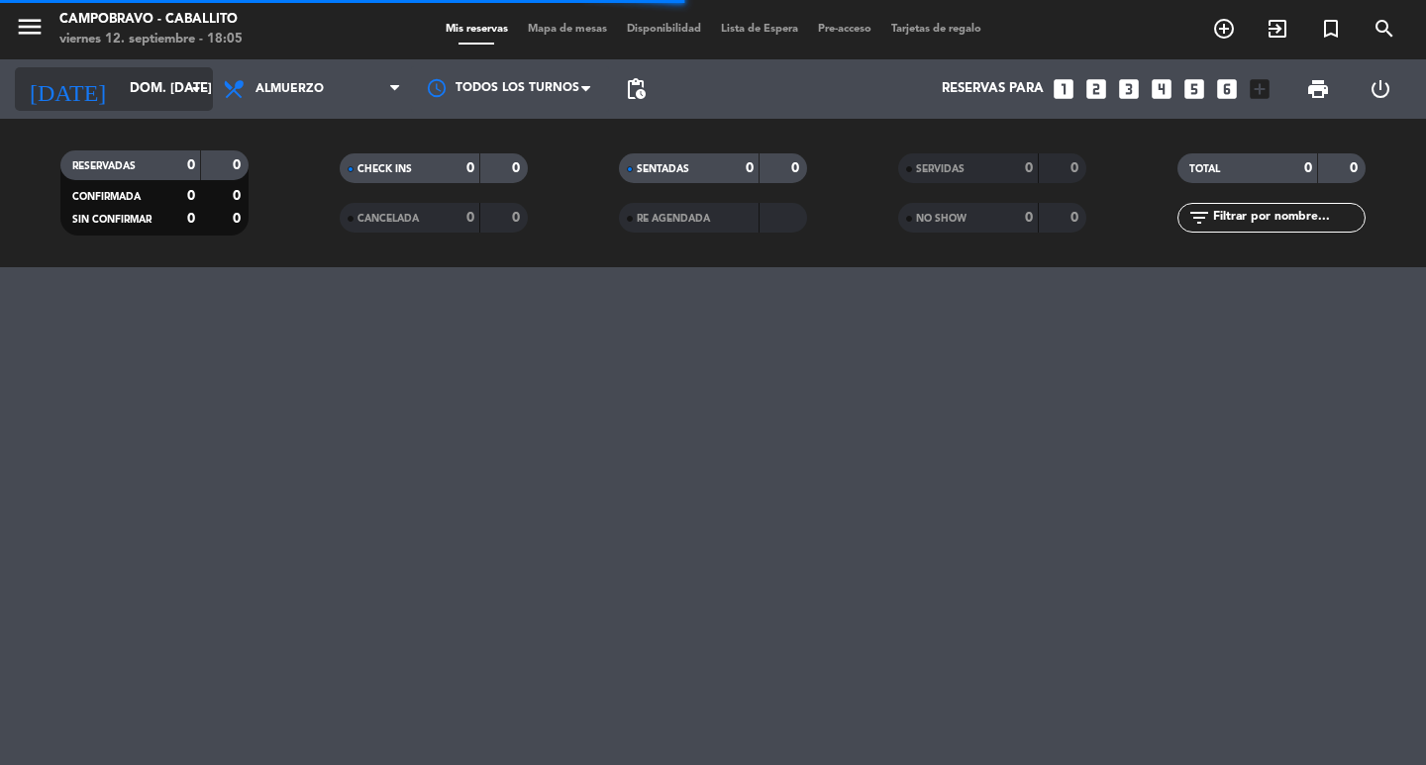
click at [129, 87] on input "dom. [DATE]" at bounding box center [207, 89] width 174 height 36
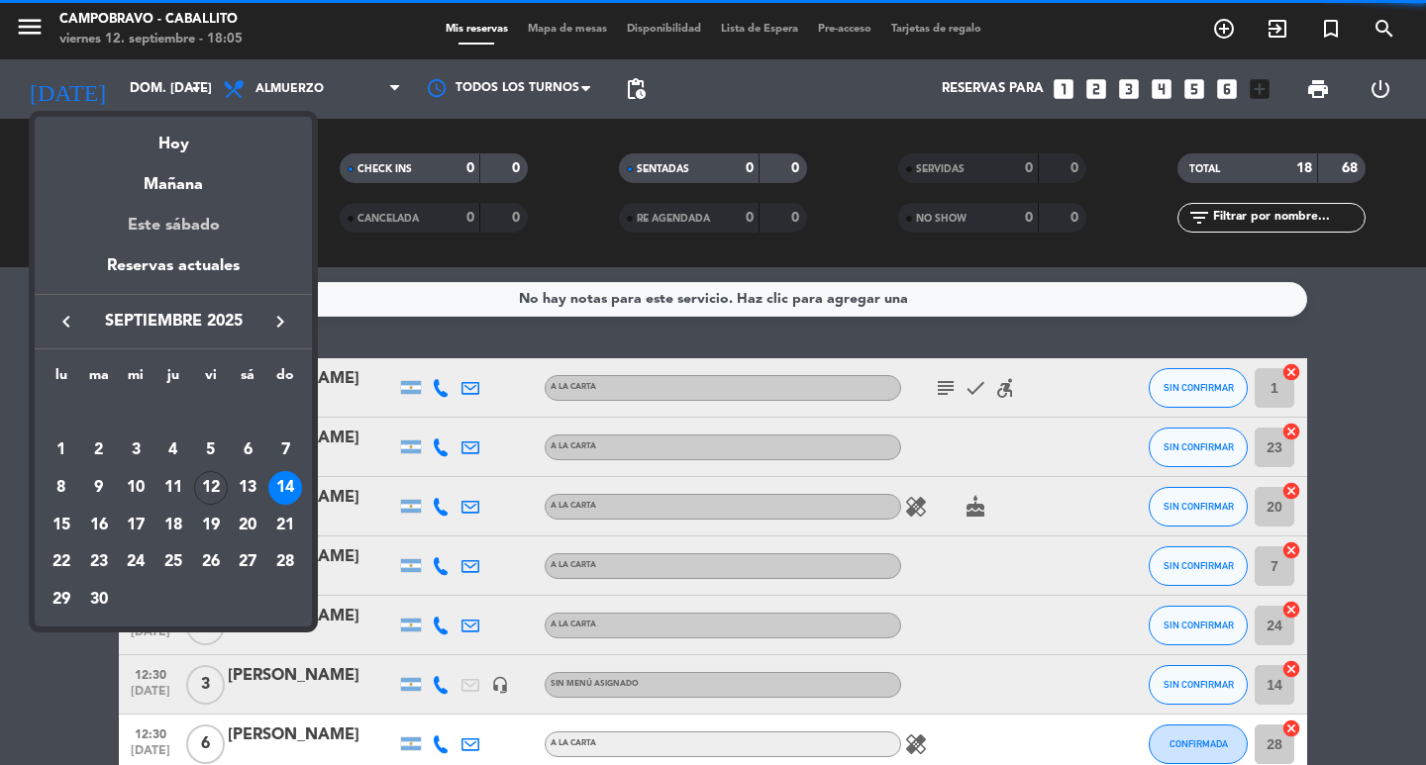
click at [179, 232] on div "Este sábado" at bounding box center [173, 225] width 277 height 55
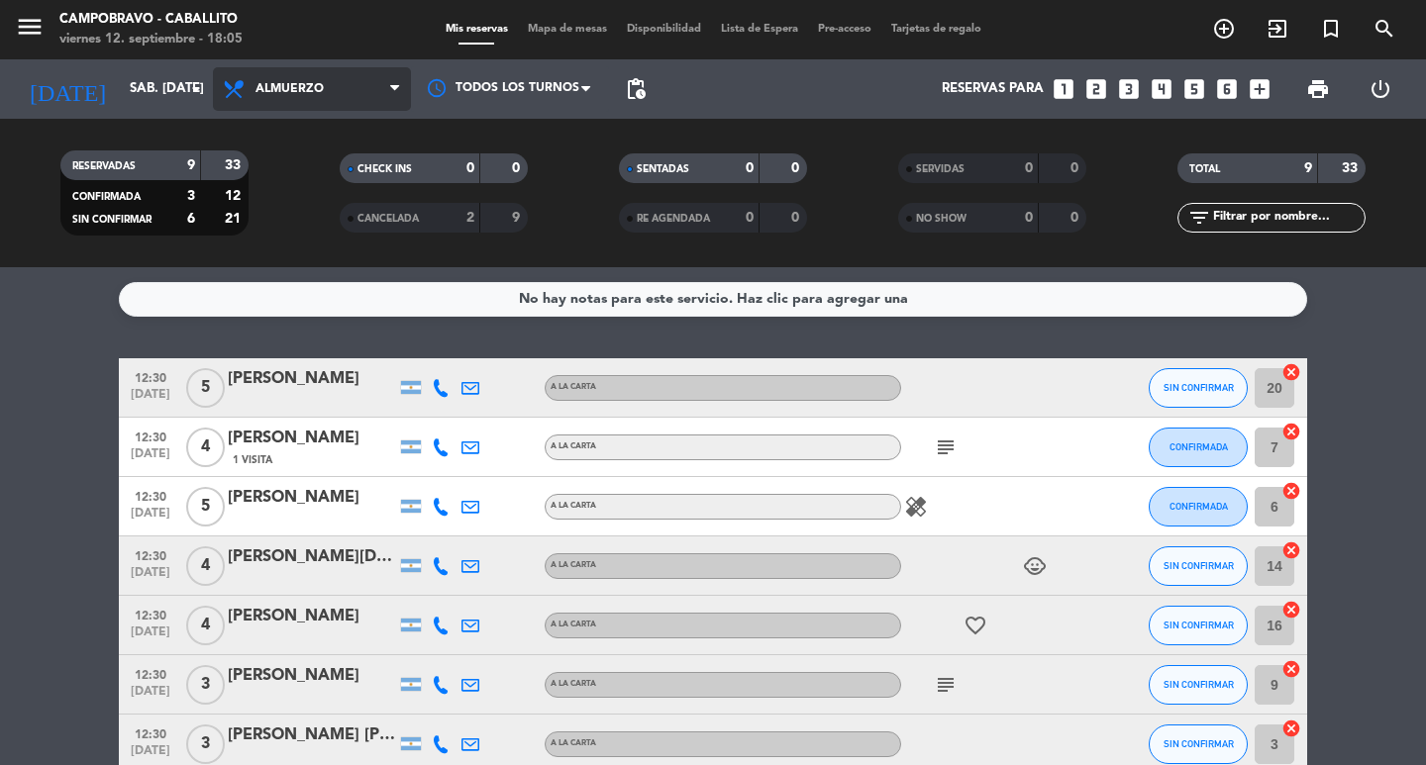
click at [334, 90] on span "Almuerzo" at bounding box center [312, 89] width 198 height 44
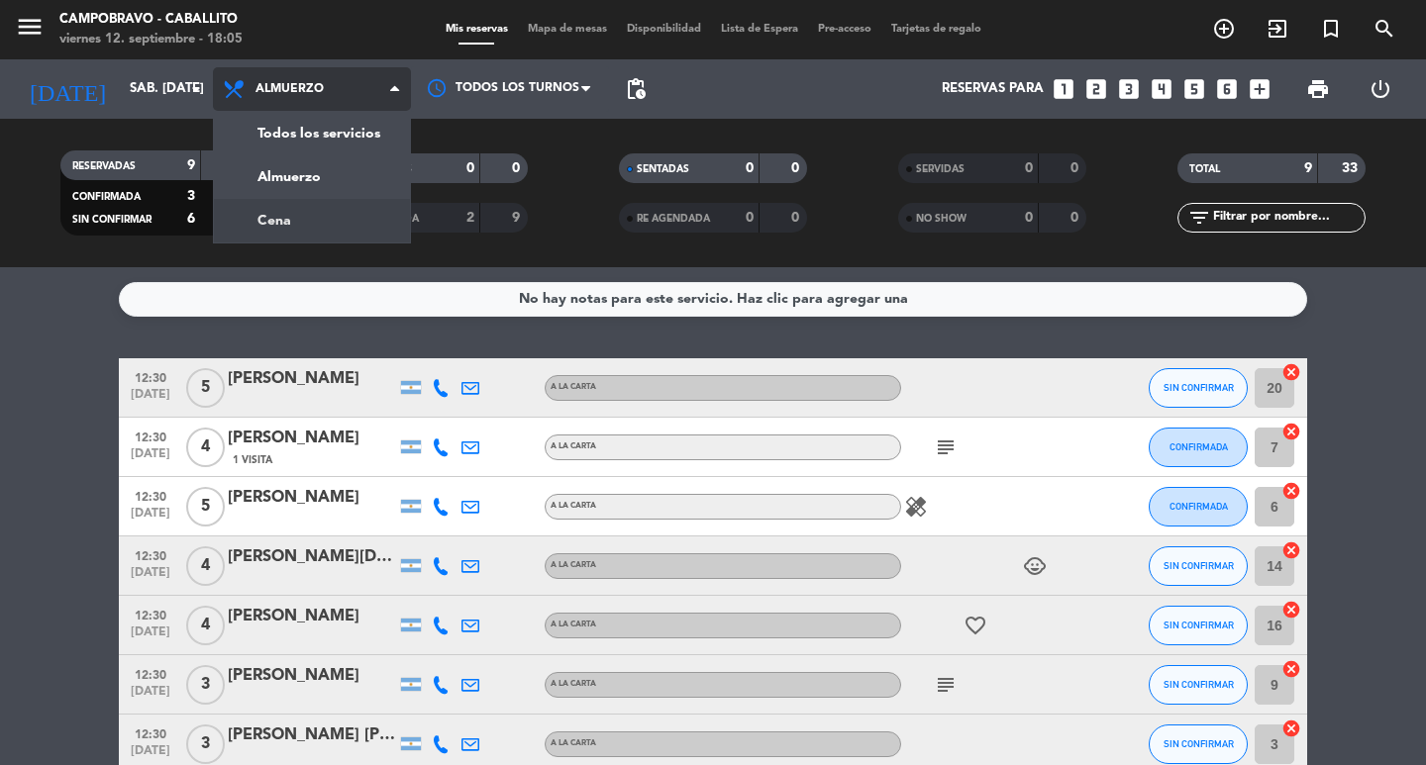
click at [317, 212] on div "menu Campobravo - caballito viernes 12. septiembre - 18:05 Mis reservas Mapa de…" at bounding box center [713, 133] width 1426 height 267
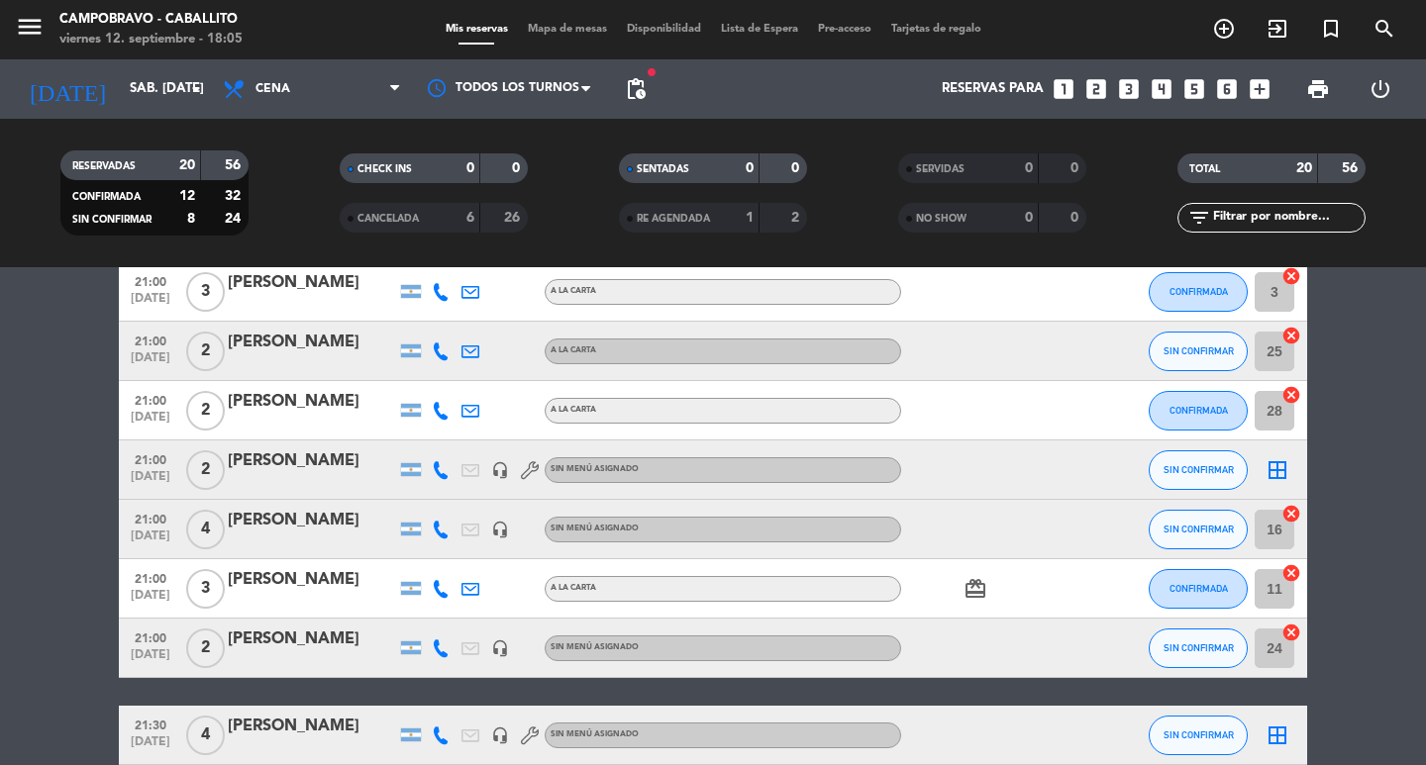
scroll to position [765, 0]
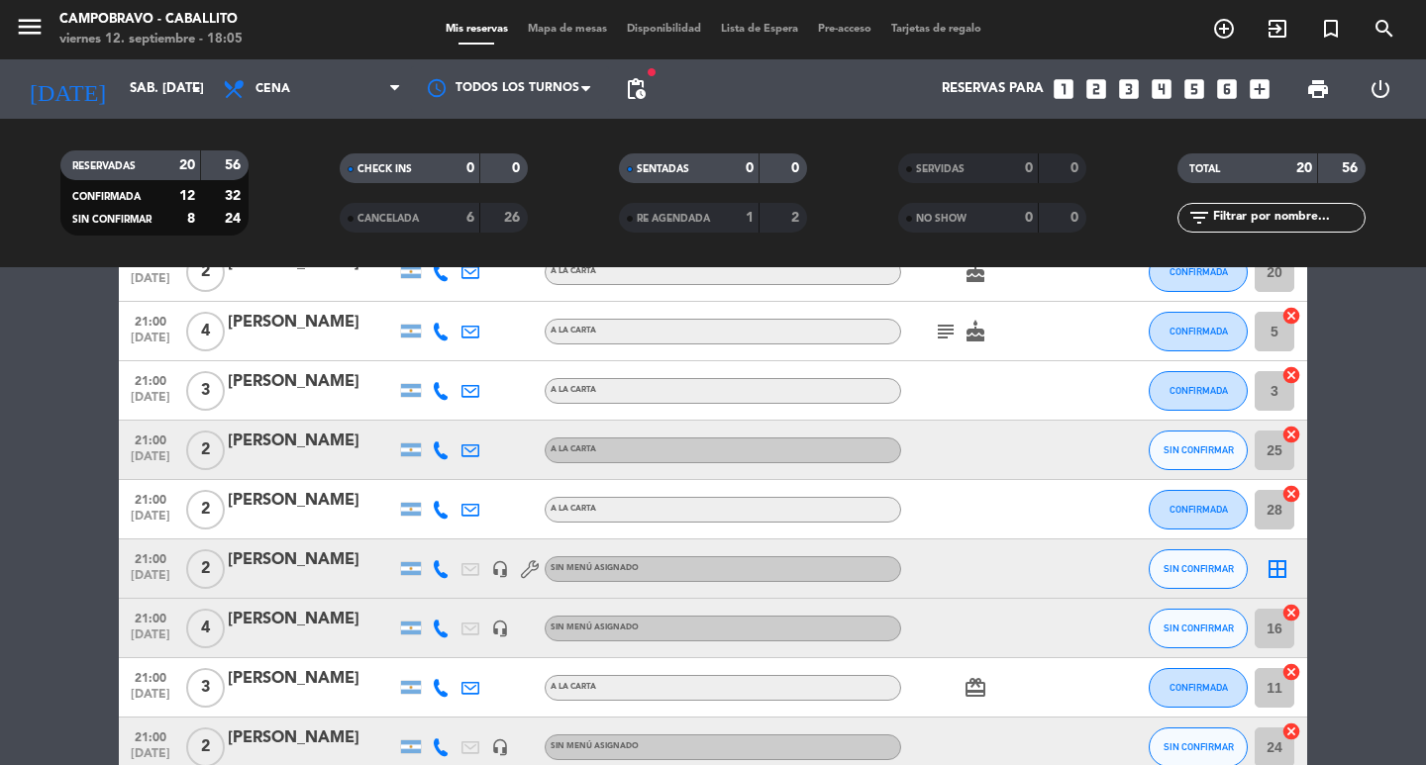
click at [337, 452] on div "[PERSON_NAME]" at bounding box center [312, 442] width 168 height 26
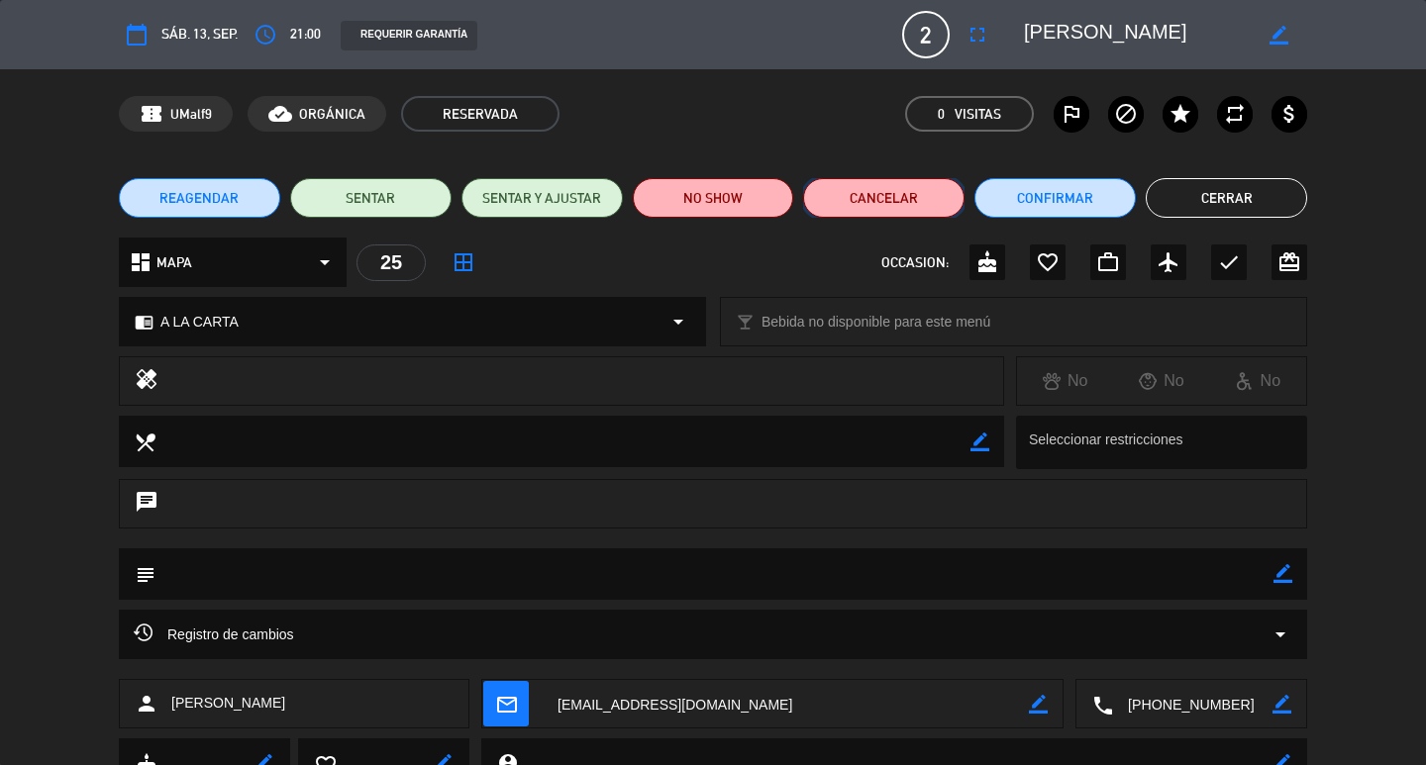
click at [896, 198] on button "Cancelar" at bounding box center [883, 198] width 161 height 40
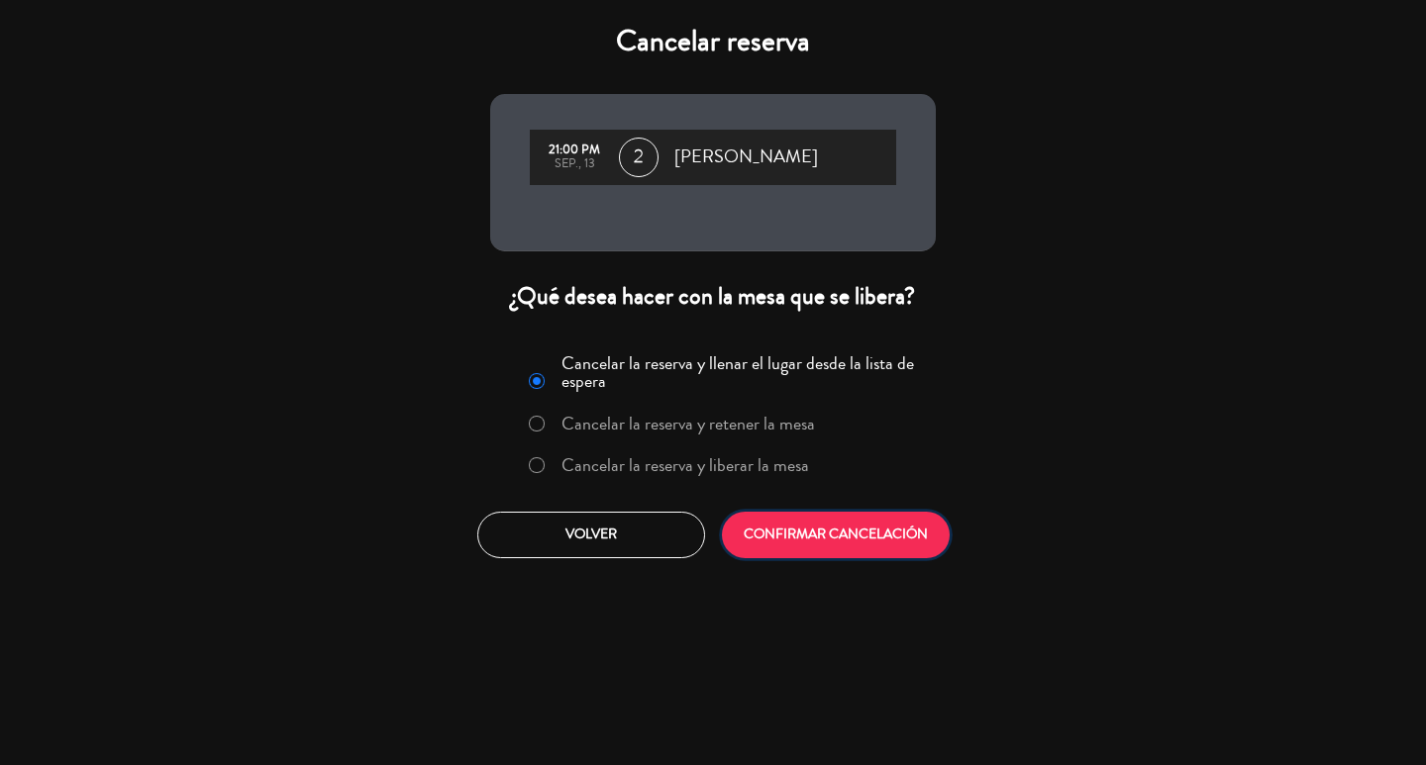
click at [872, 529] on button "CONFIRMAR CANCELACIÓN" at bounding box center [836, 535] width 228 height 47
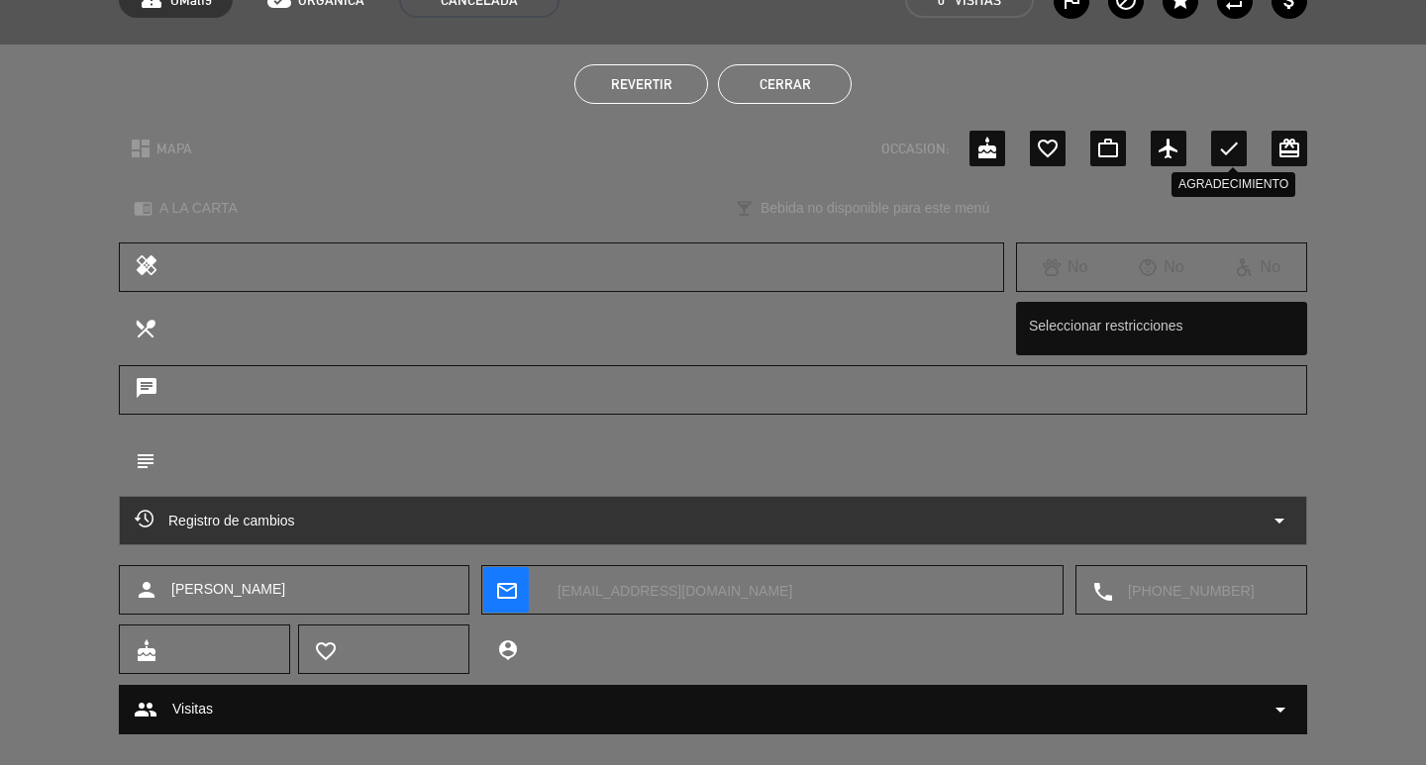
scroll to position [0, 0]
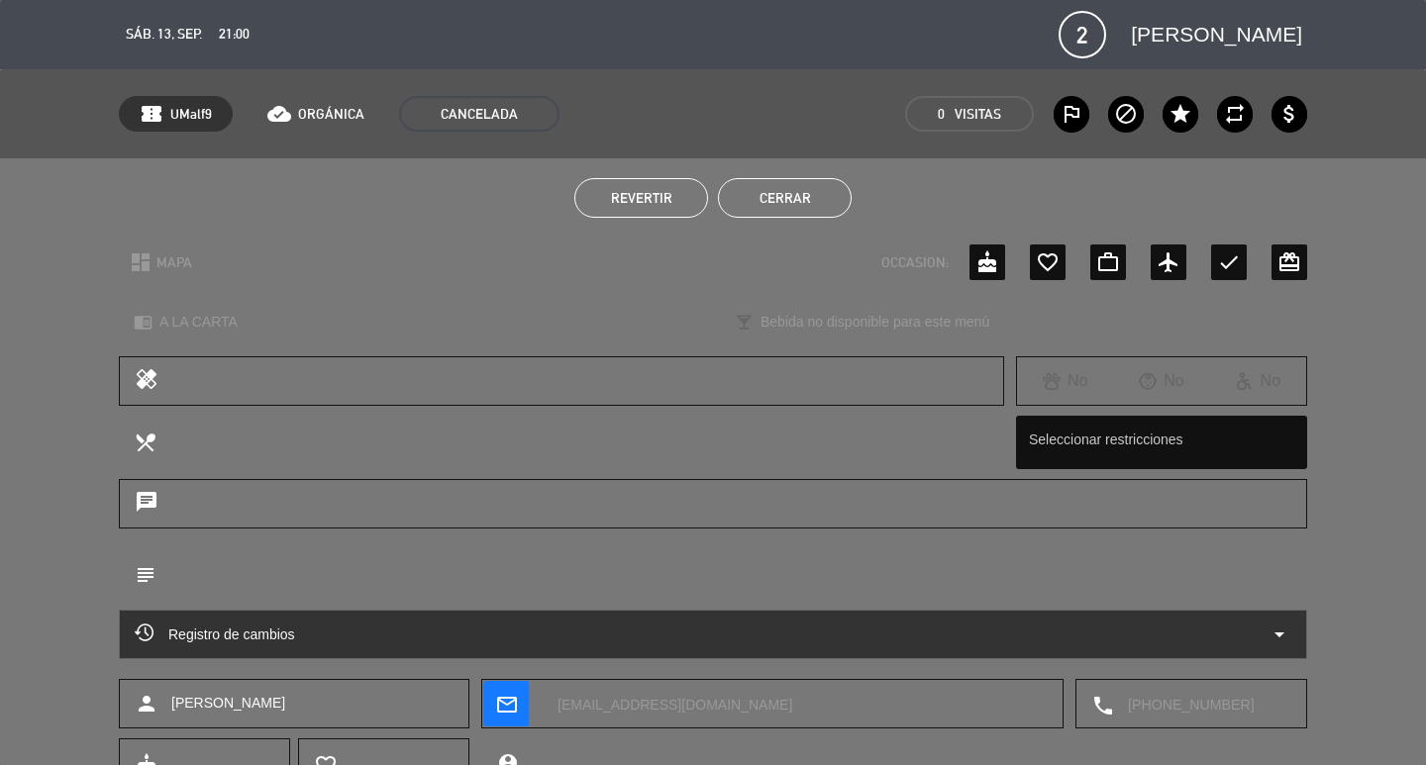
click at [754, 208] on button "Cerrar" at bounding box center [785, 198] width 134 height 40
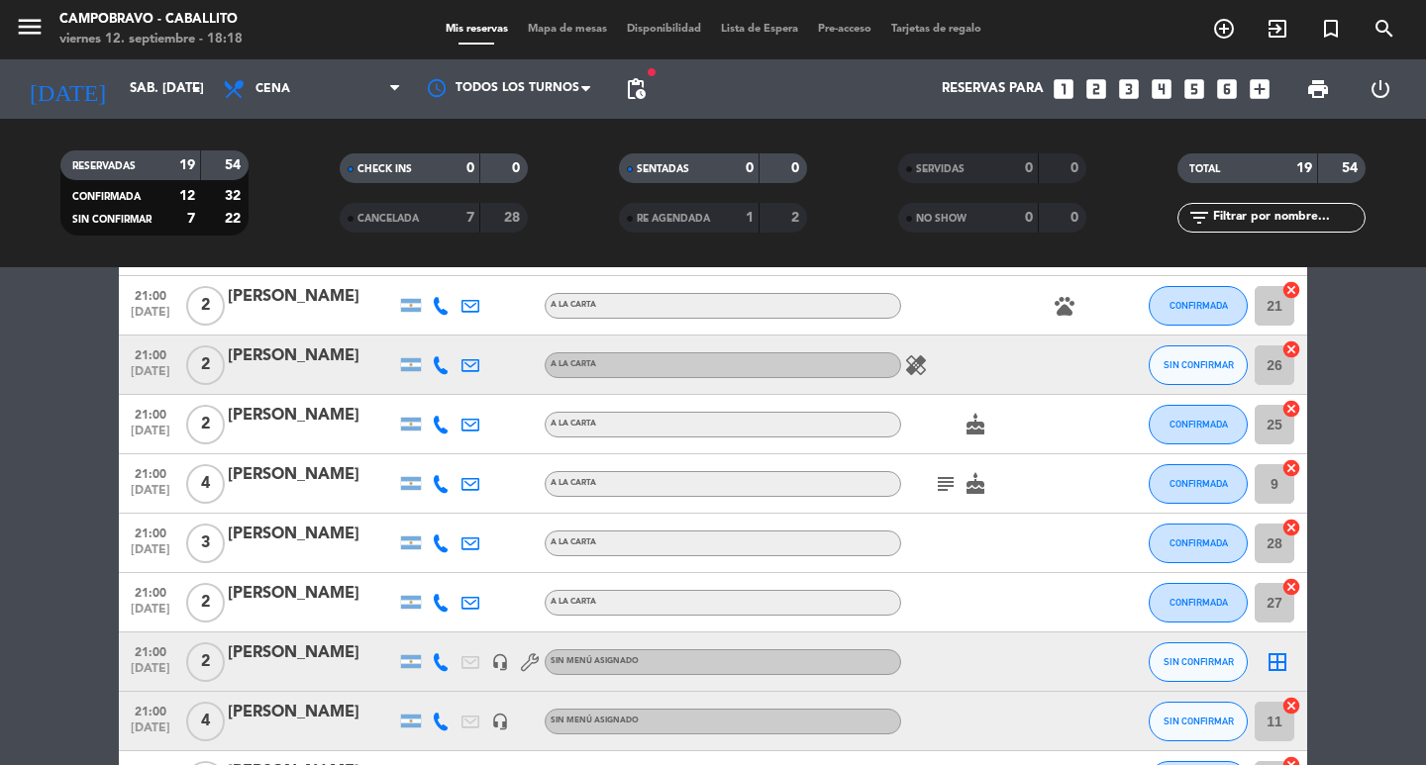
scroll to position [468, 0]
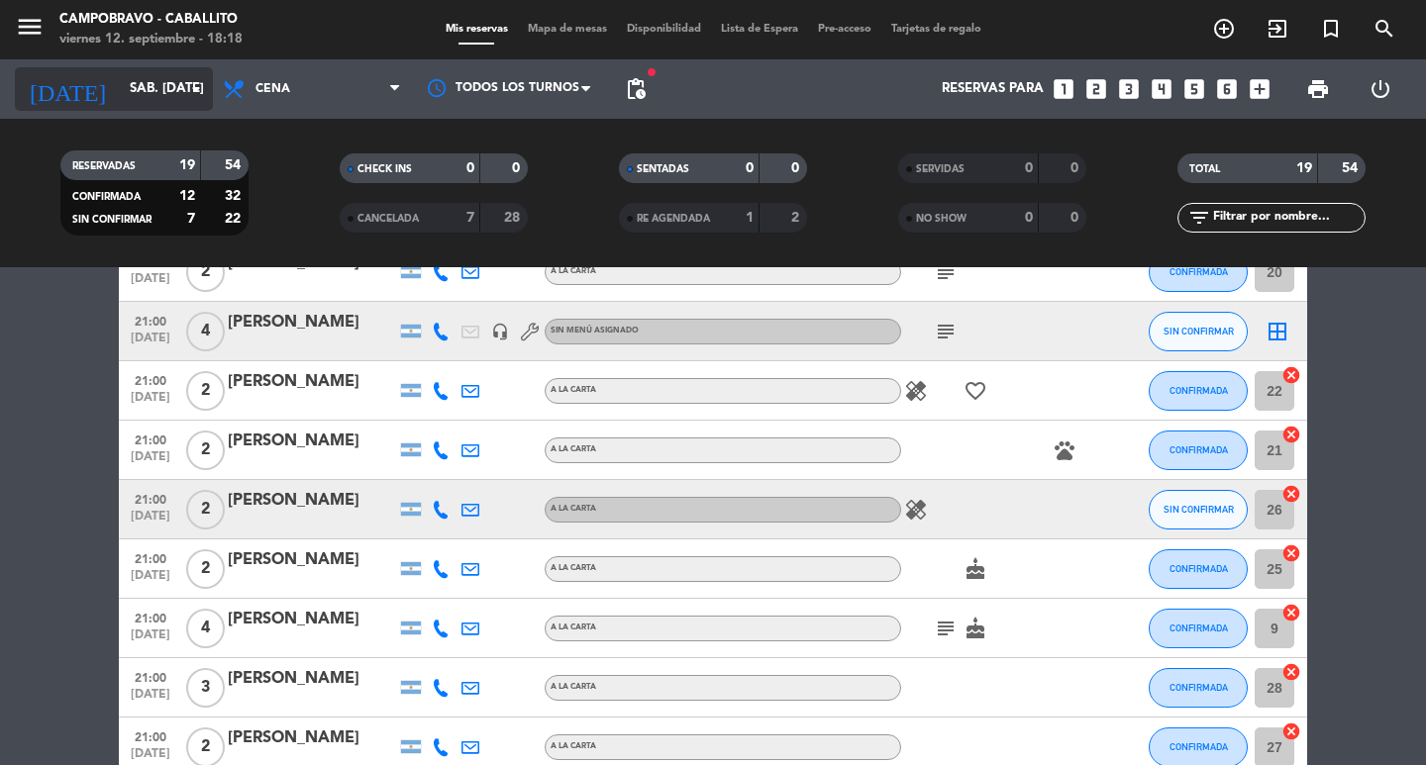
click at [120, 96] on input "sáb. [DATE]" at bounding box center [207, 89] width 174 height 36
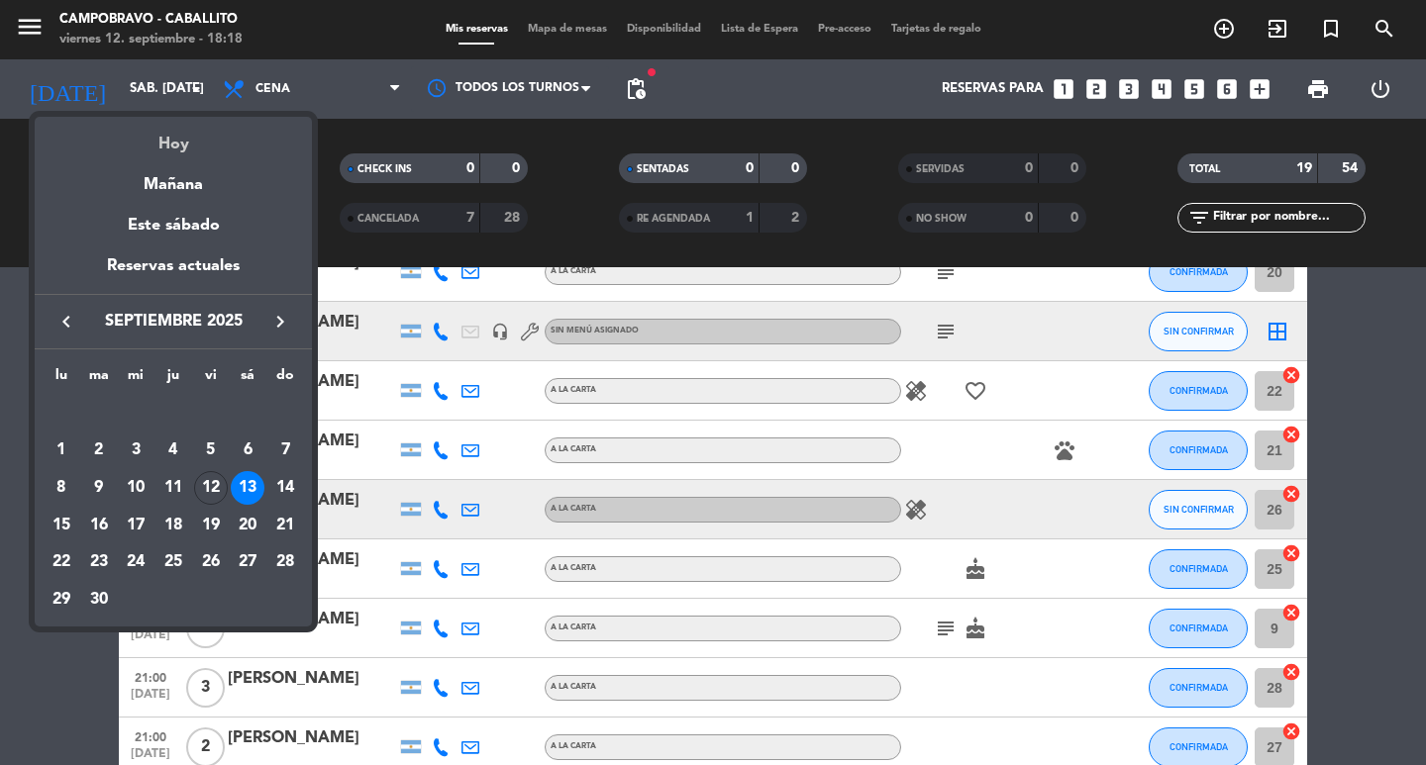
click at [170, 153] on div "Hoy" at bounding box center [173, 137] width 277 height 41
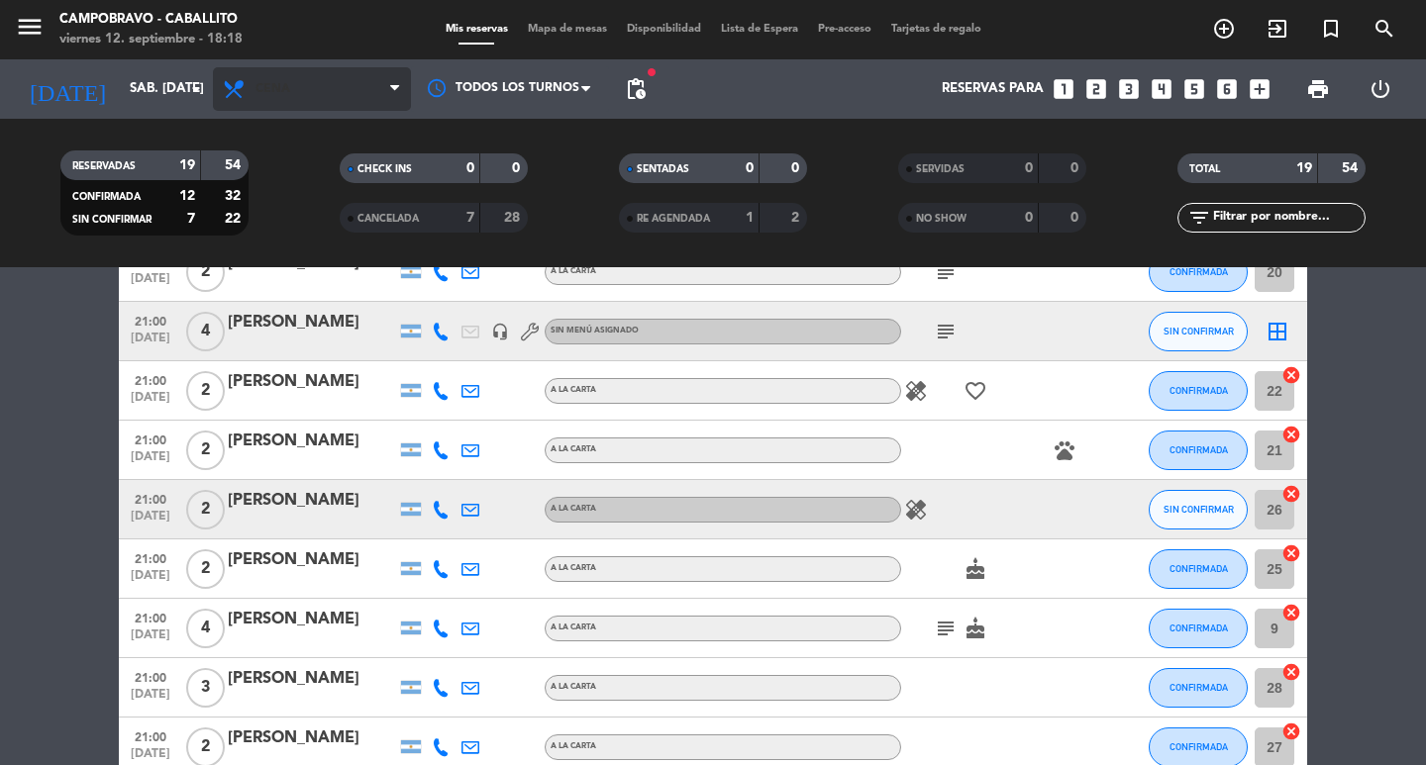
type input "vie. [DATE]"
click at [242, 100] on icon at bounding box center [236, 89] width 29 height 24
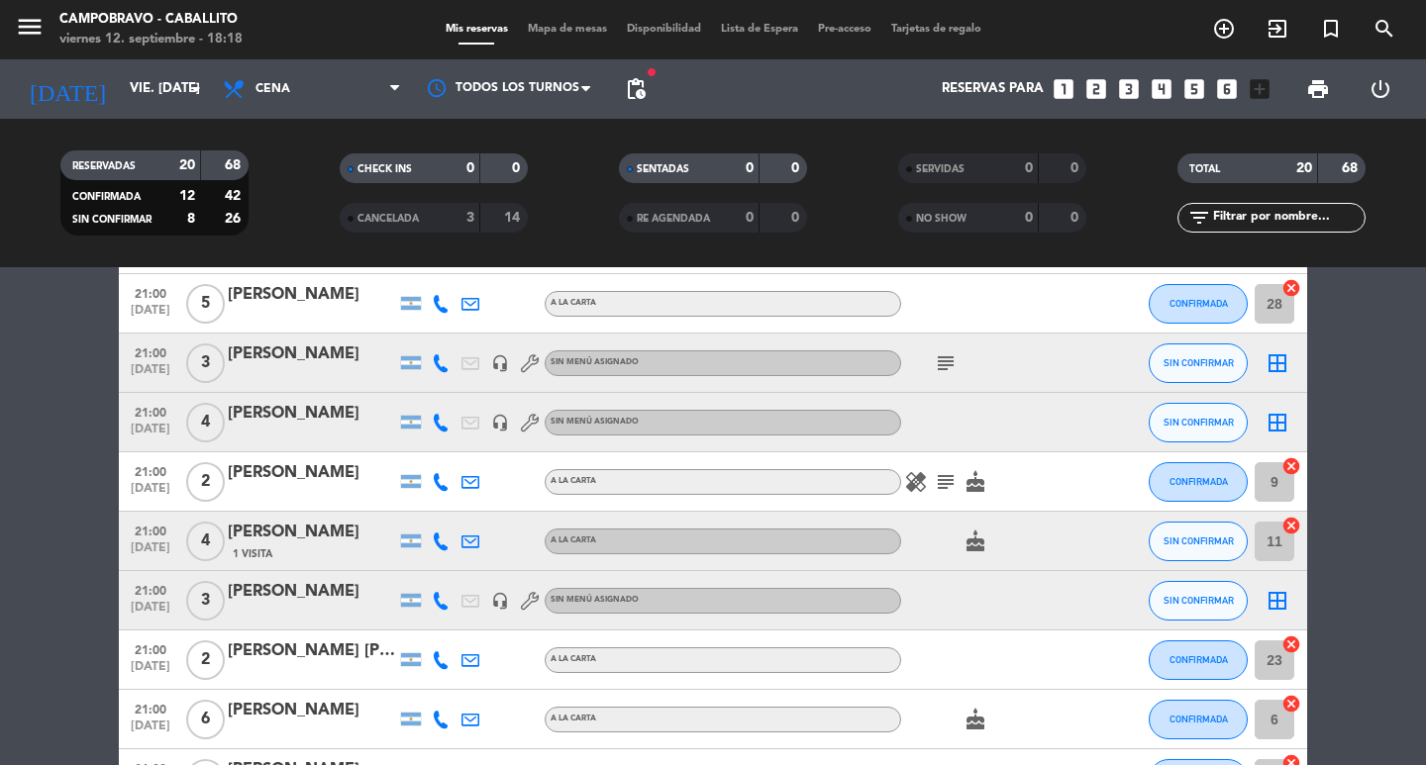
drag, startPoint x: 0, startPoint y: 369, endPoint x: 44, endPoint y: 366, distance: 43.7
click at [4, 367] on bookings-row "20:30 [DATE] 2 [PERSON_NAME] A [PERSON_NAME] SIN CONFIRMAR 24 cancel 21:00 [DAT…" at bounding box center [713, 512] width 1426 height 1244
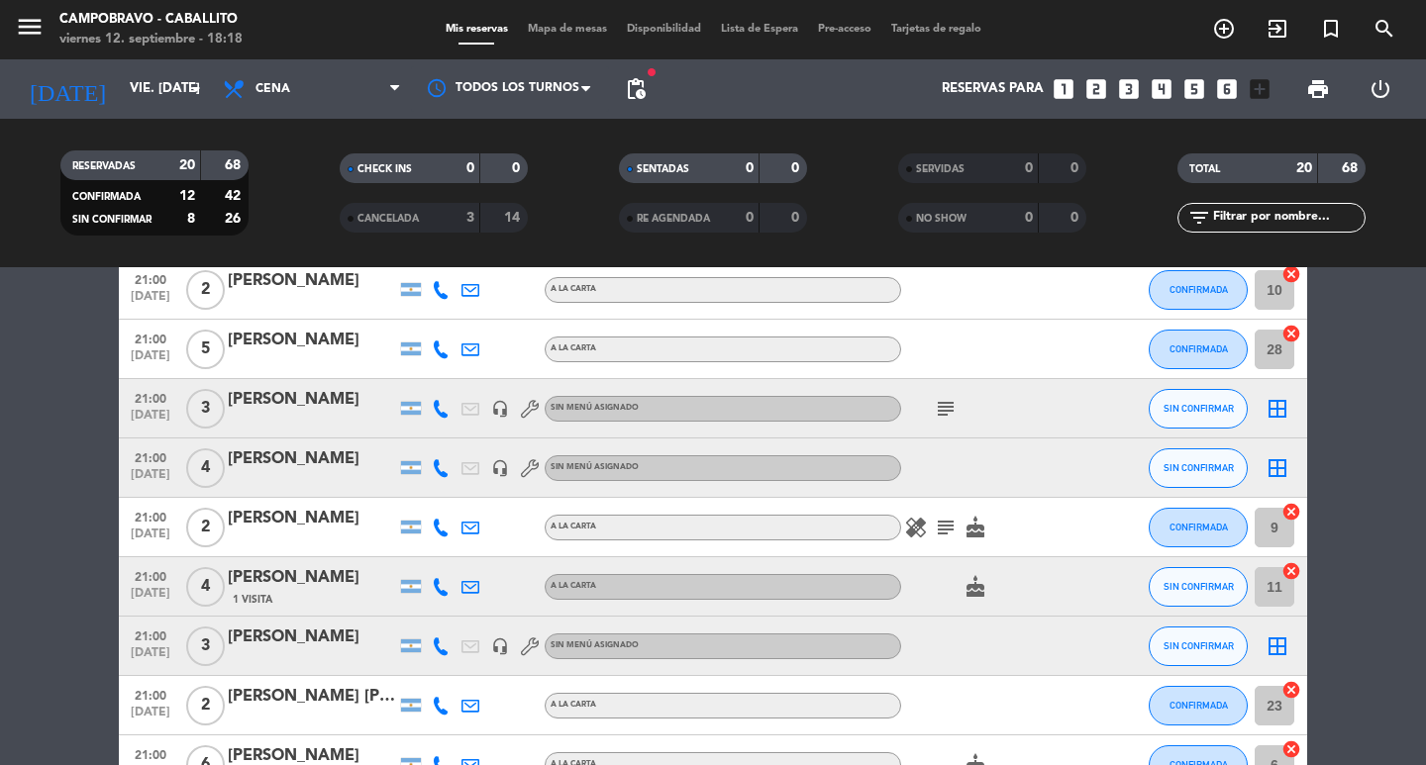
scroll to position [342, 0]
